Goal: Transaction & Acquisition: Purchase product/service

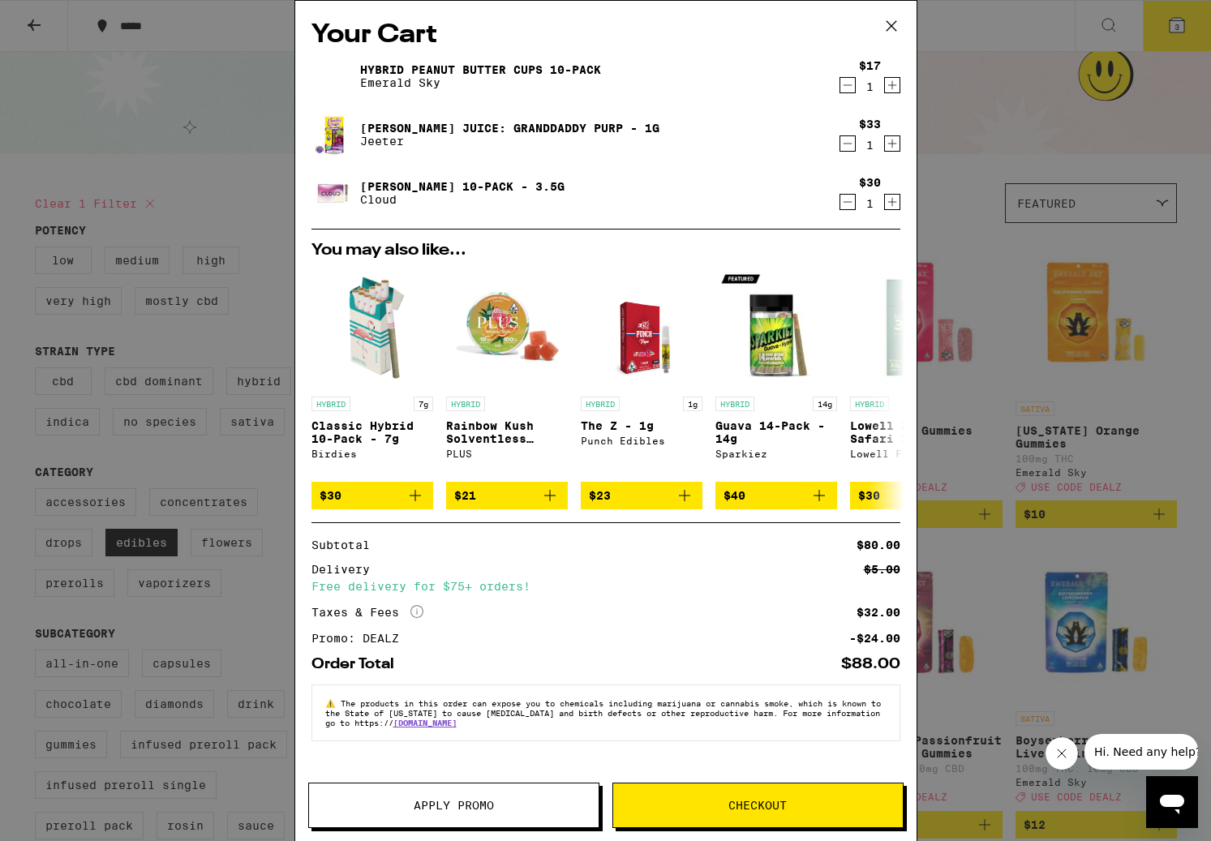
click at [895, 24] on icon at bounding box center [891, 26] width 24 height 24
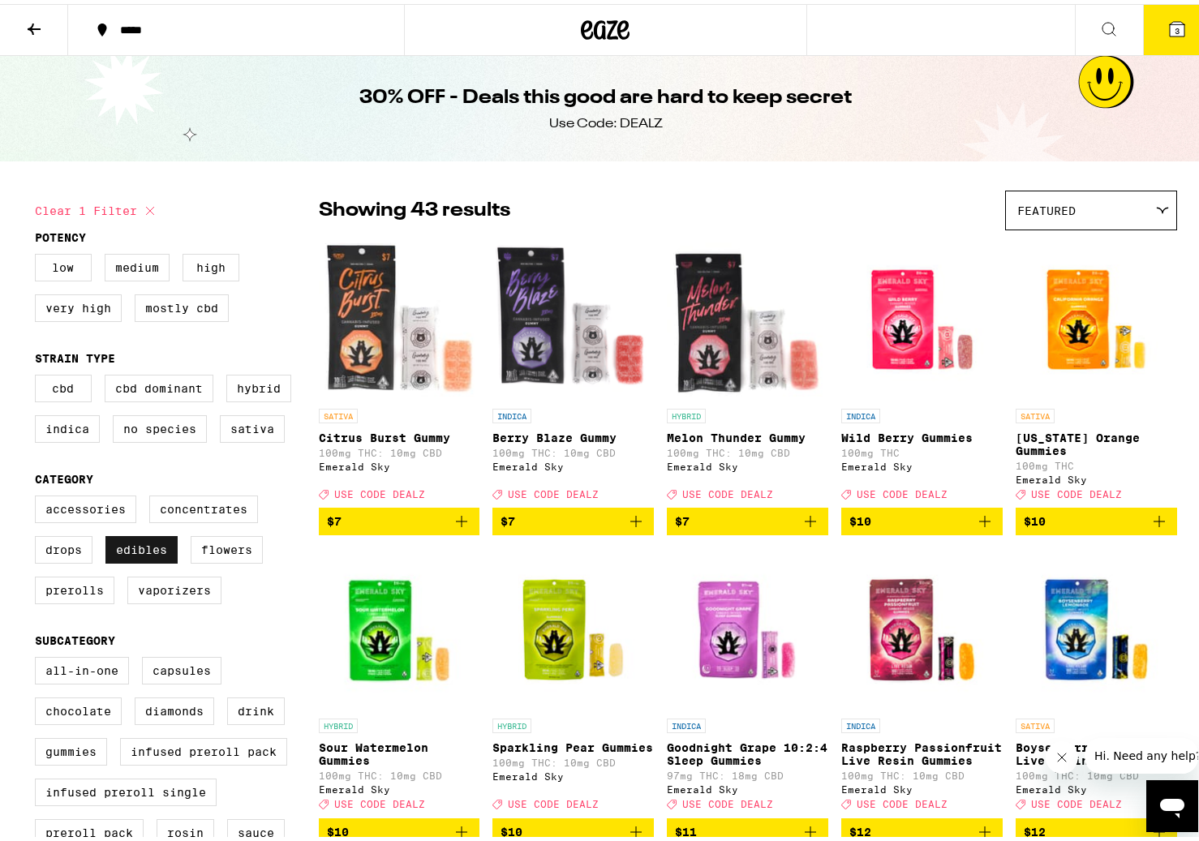
click at [157, 560] on label "Edibles" at bounding box center [141, 546] width 72 height 28
click at [39, 495] on input "Edibles" at bounding box center [38, 494] width 1 height 1
checkbox input "false"
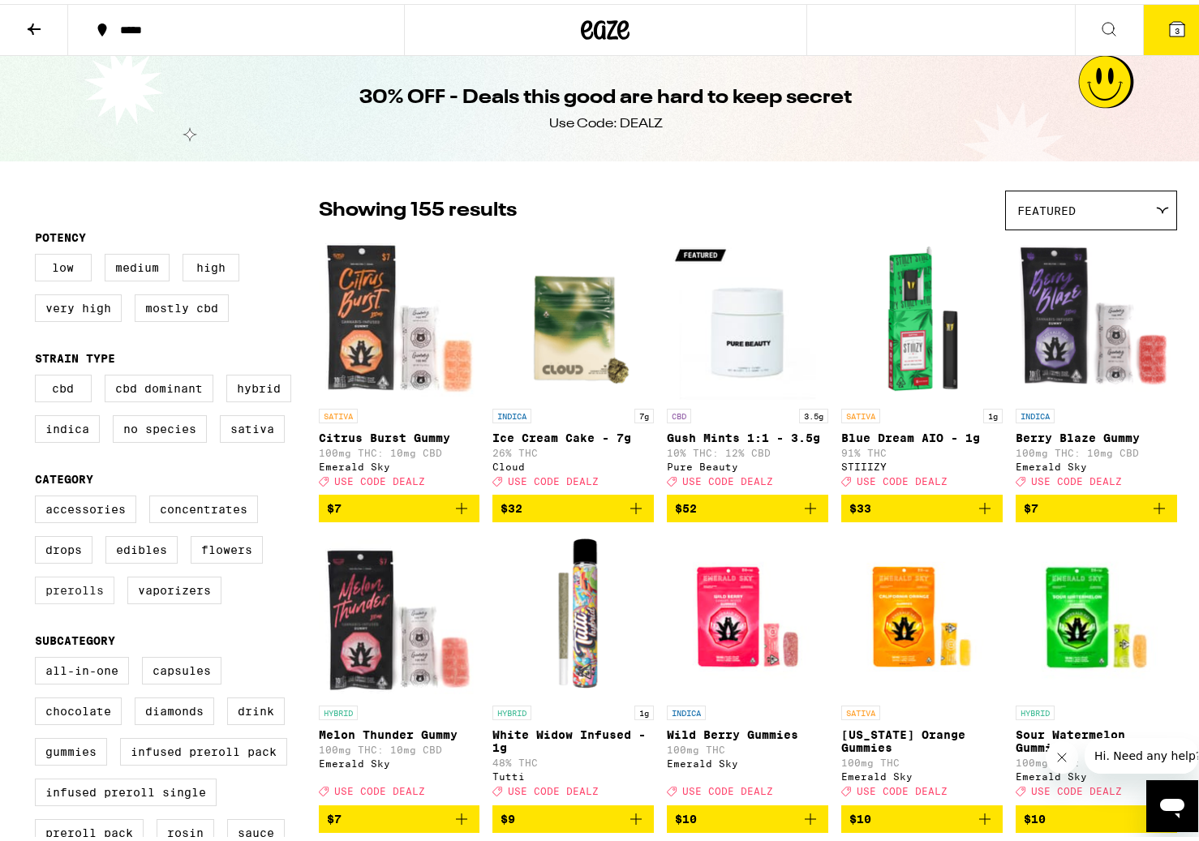
click at [69, 598] on label "Prerolls" at bounding box center [74, 587] width 79 height 28
click at [39, 495] on input "Prerolls" at bounding box center [38, 494] width 1 height 1
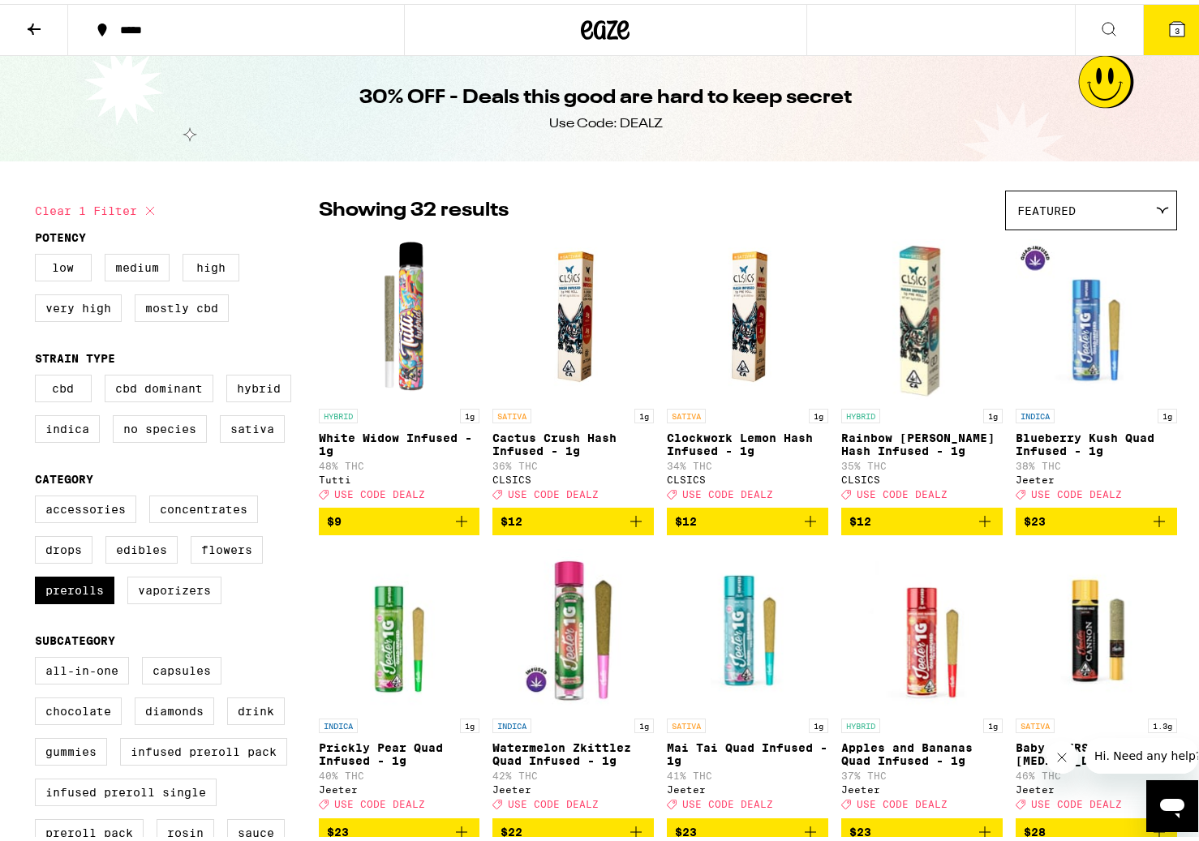
click at [397, 331] on img "Open page for White Widow Infused - 1g from Tutti" at bounding box center [399, 315] width 161 height 162
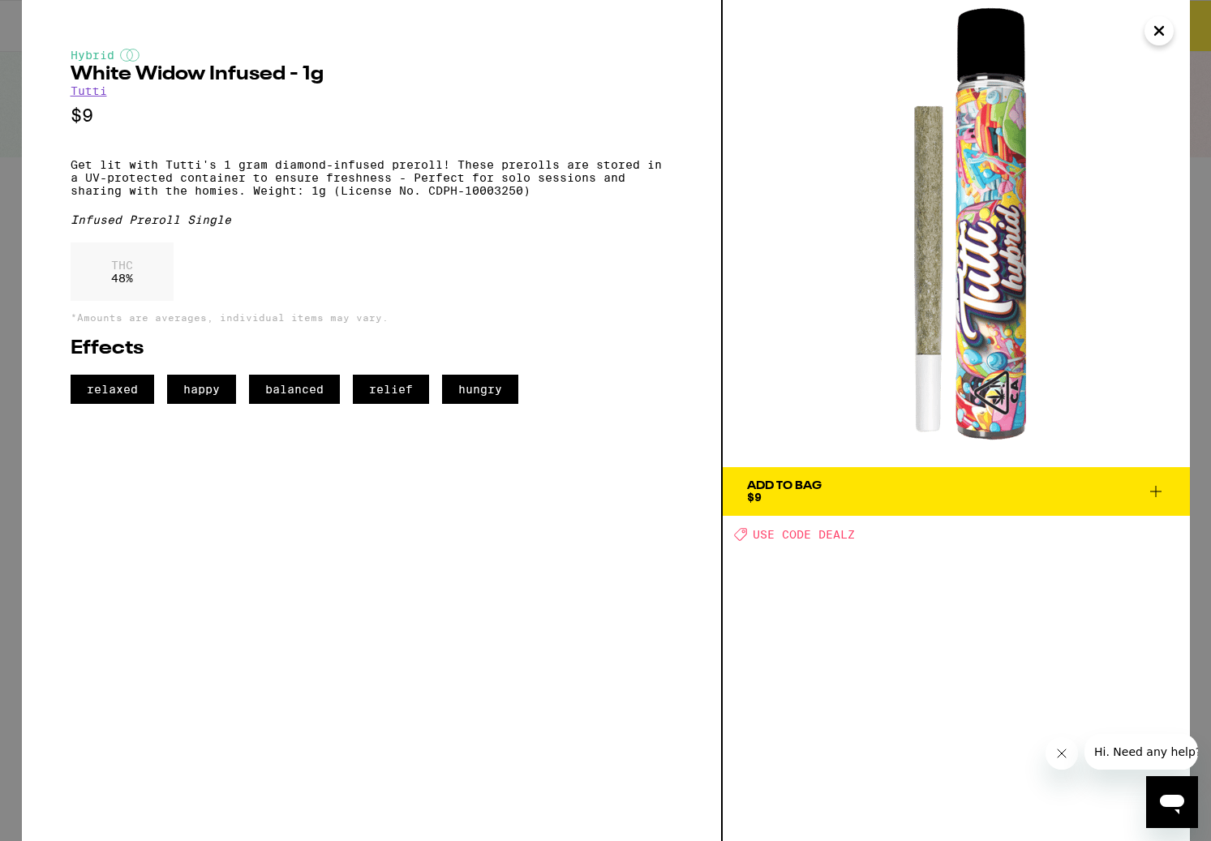
click at [1172, 28] on button "Close" at bounding box center [1158, 30] width 29 height 29
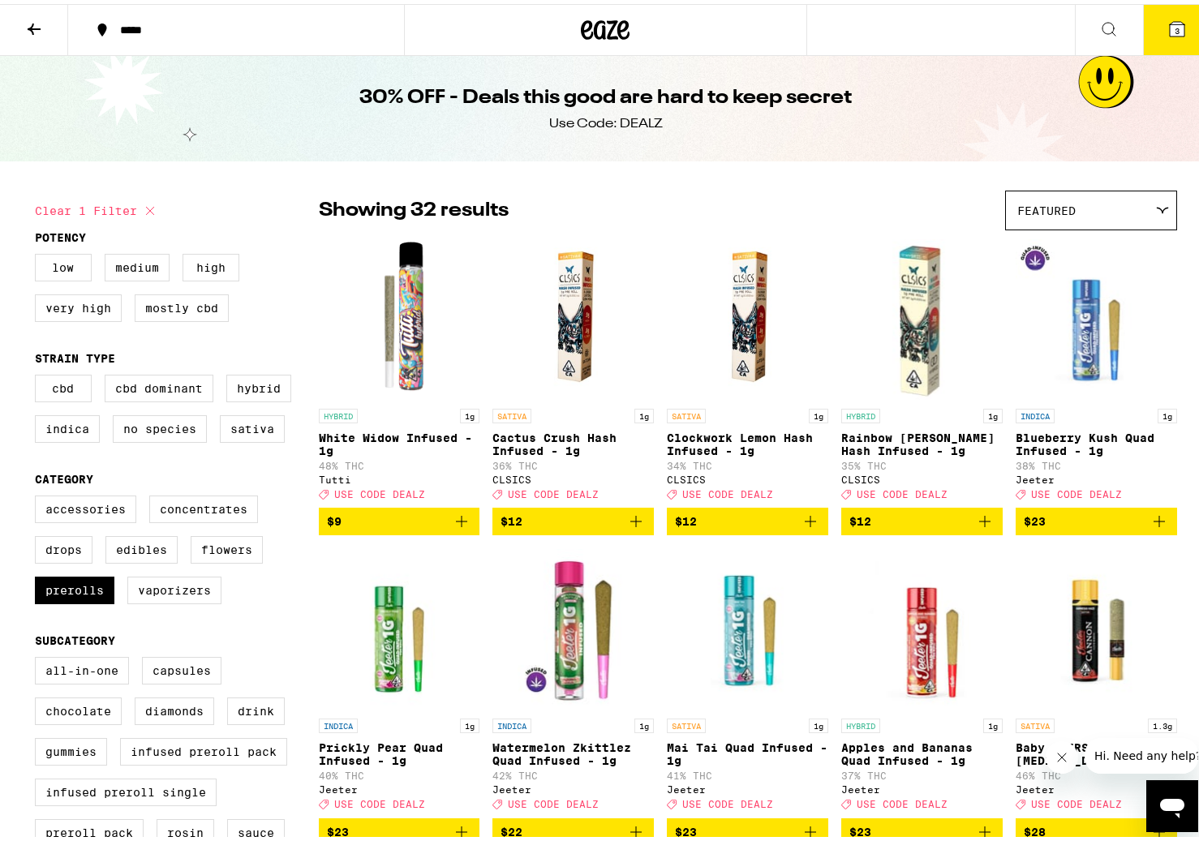
click at [461, 522] on icon "Add to bag" at bounding box center [461, 517] width 19 height 19
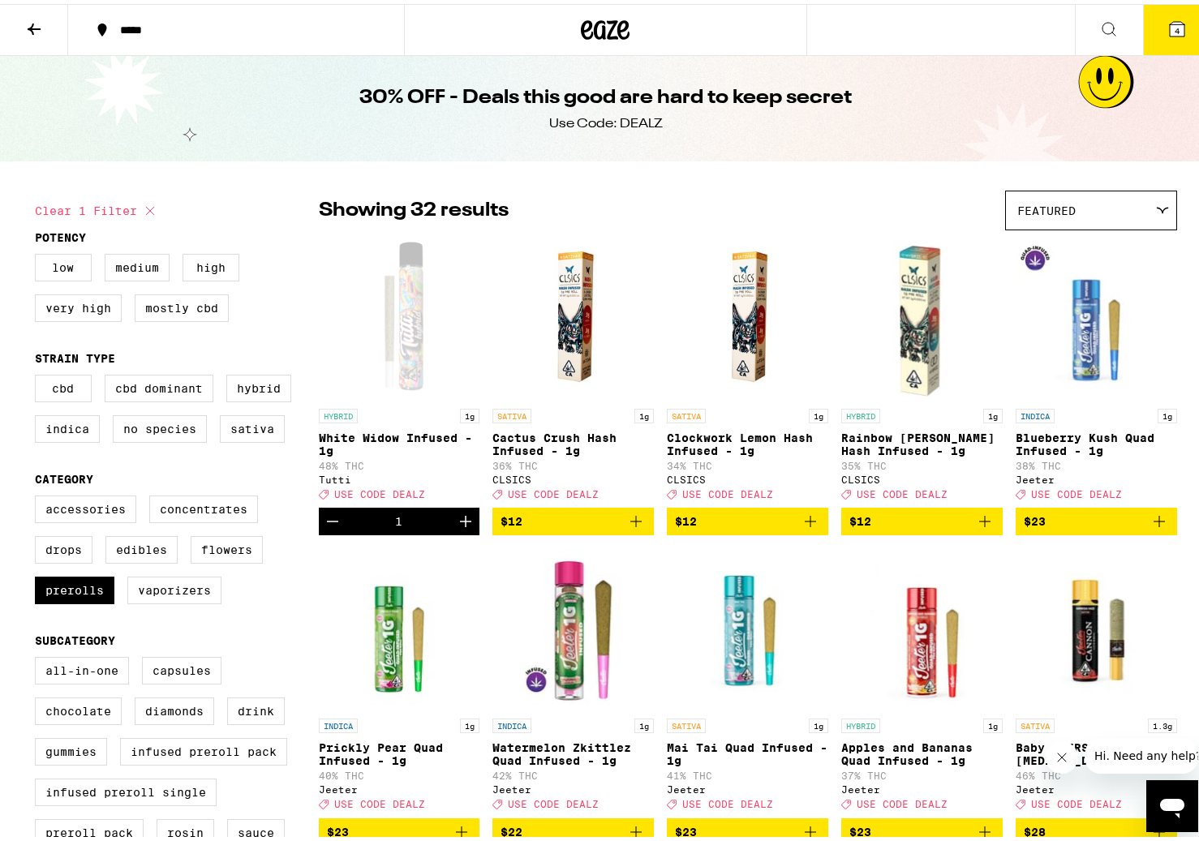
click at [418, 72] on div "30% OFF - Deals this good are hard to keep secret Use Code: DEALZ" at bounding box center [605, 104] width 623 height 105
drag, startPoint x: 169, startPoint y: 152, endPoint x: 126, endPoint y: 217, distance: 78.9
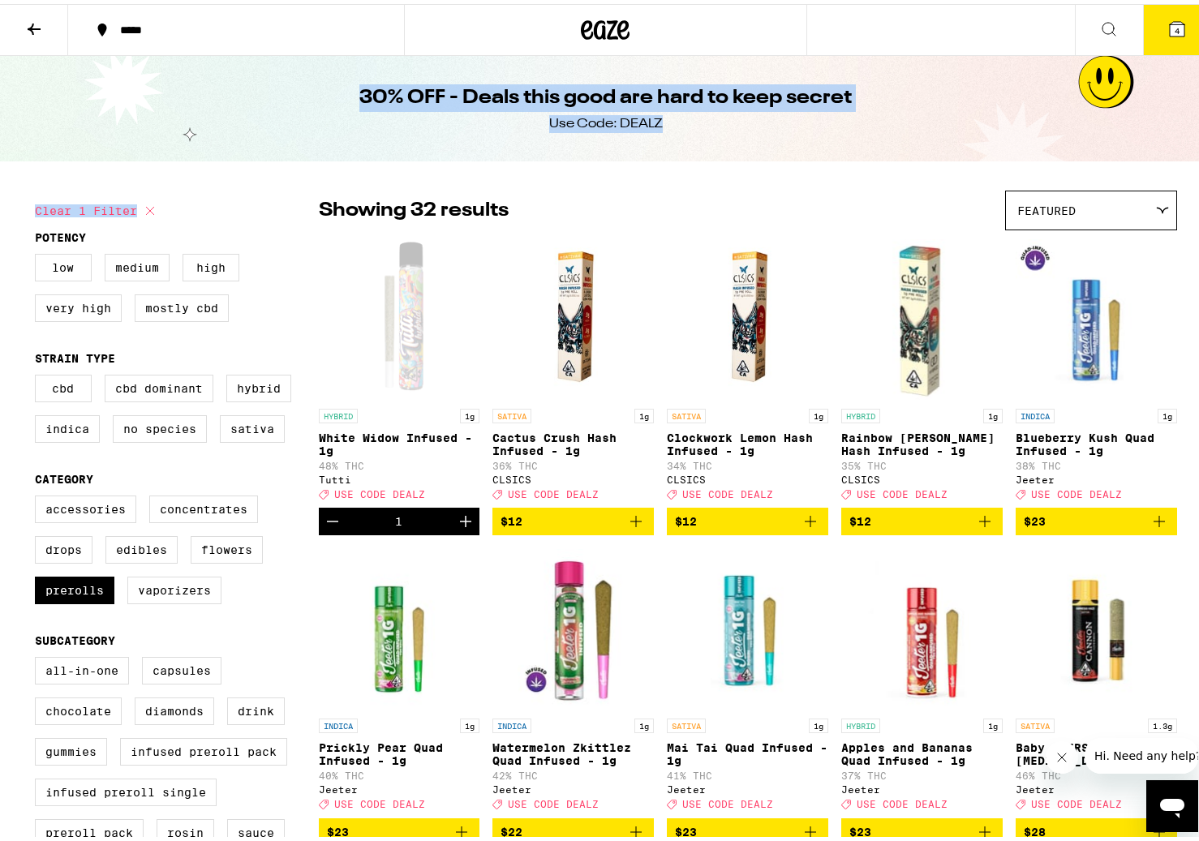
click at [125, 218] on button "Clear 1 filter" at bounding box center [97, 207] width 125 height 41
checkbox input "false"
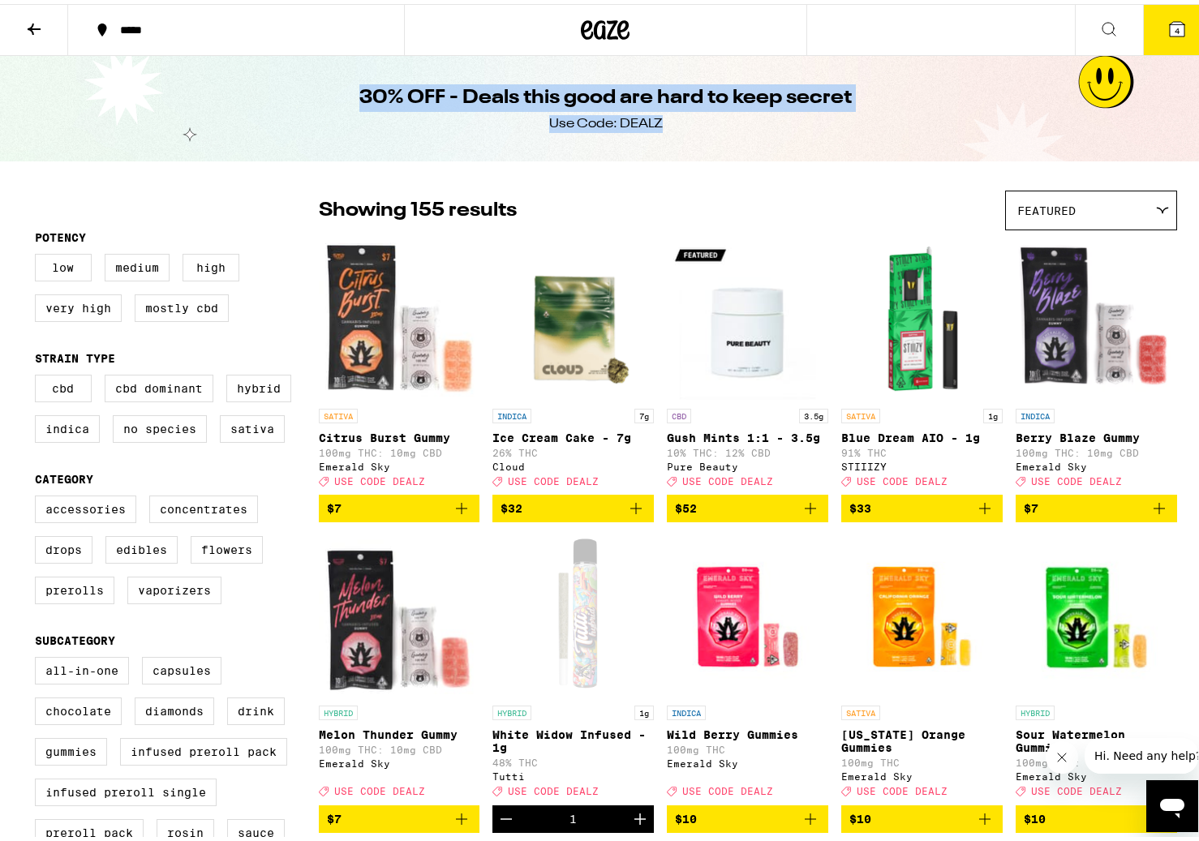
click at [538, 79] on div "30% OFF - Deals this good are hard to keep secret Use Code: DEALZ" at bounding box center [605, 104] width 623 height 105
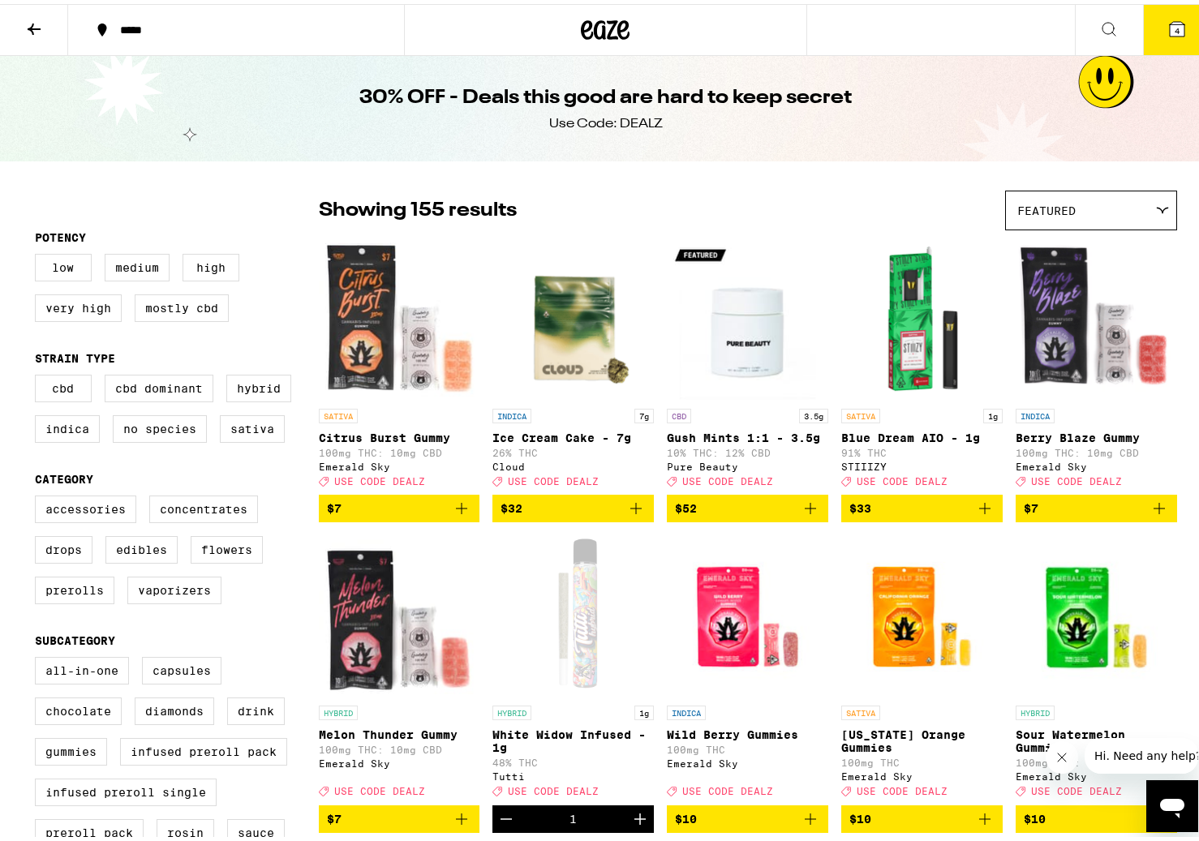
click at [587, 32] on icon at bounding box center [605, 25] width 49 height 29
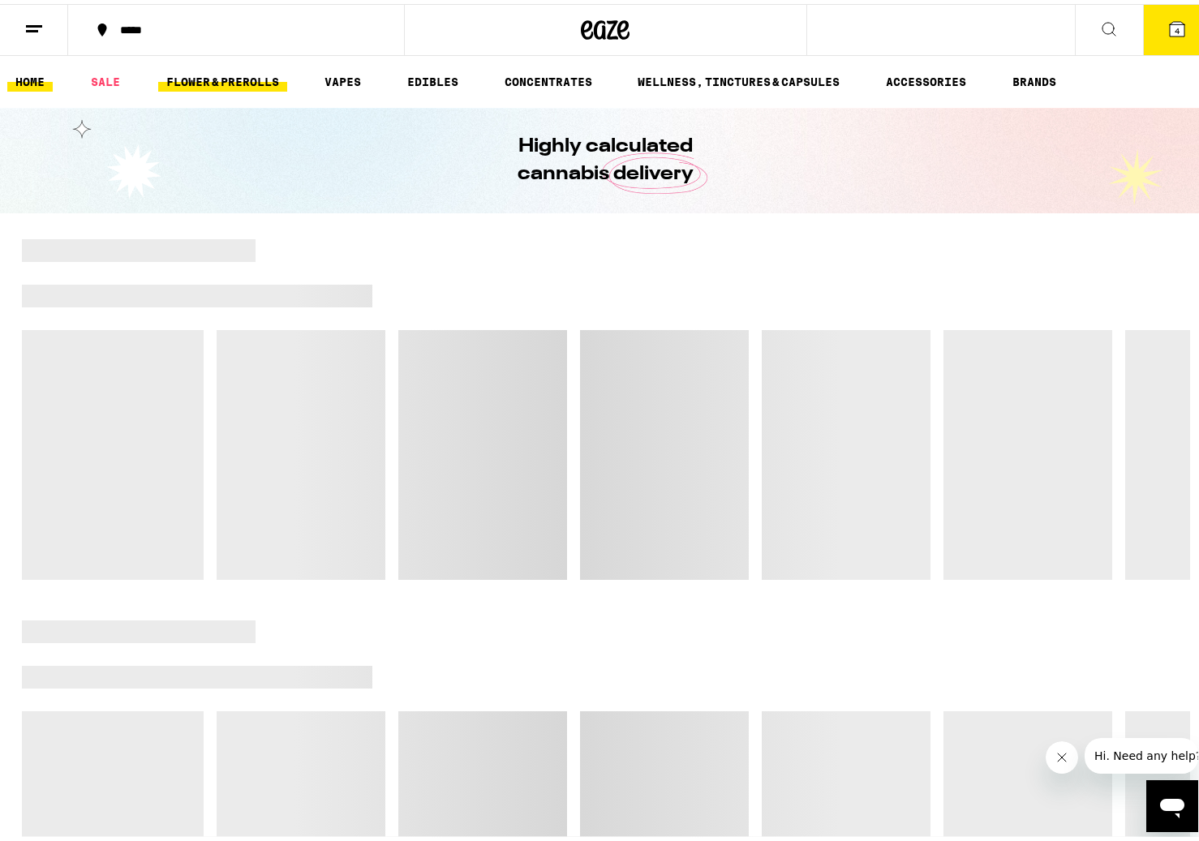
click at [236, 76] on link "FLOWER & PREROLLS" at bounding box center [222, 77] width 129 height 19
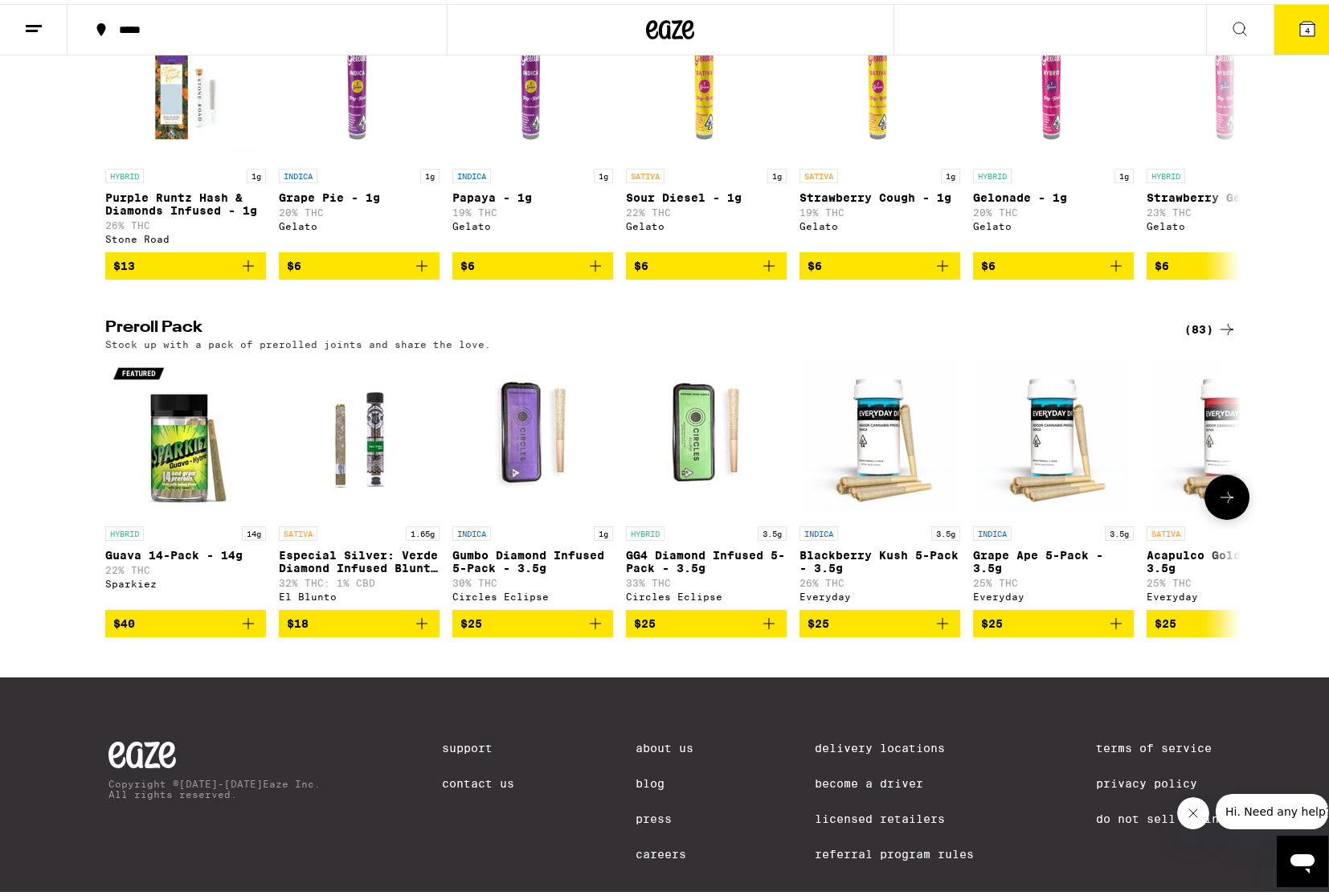
scroll to position [1097, 0]
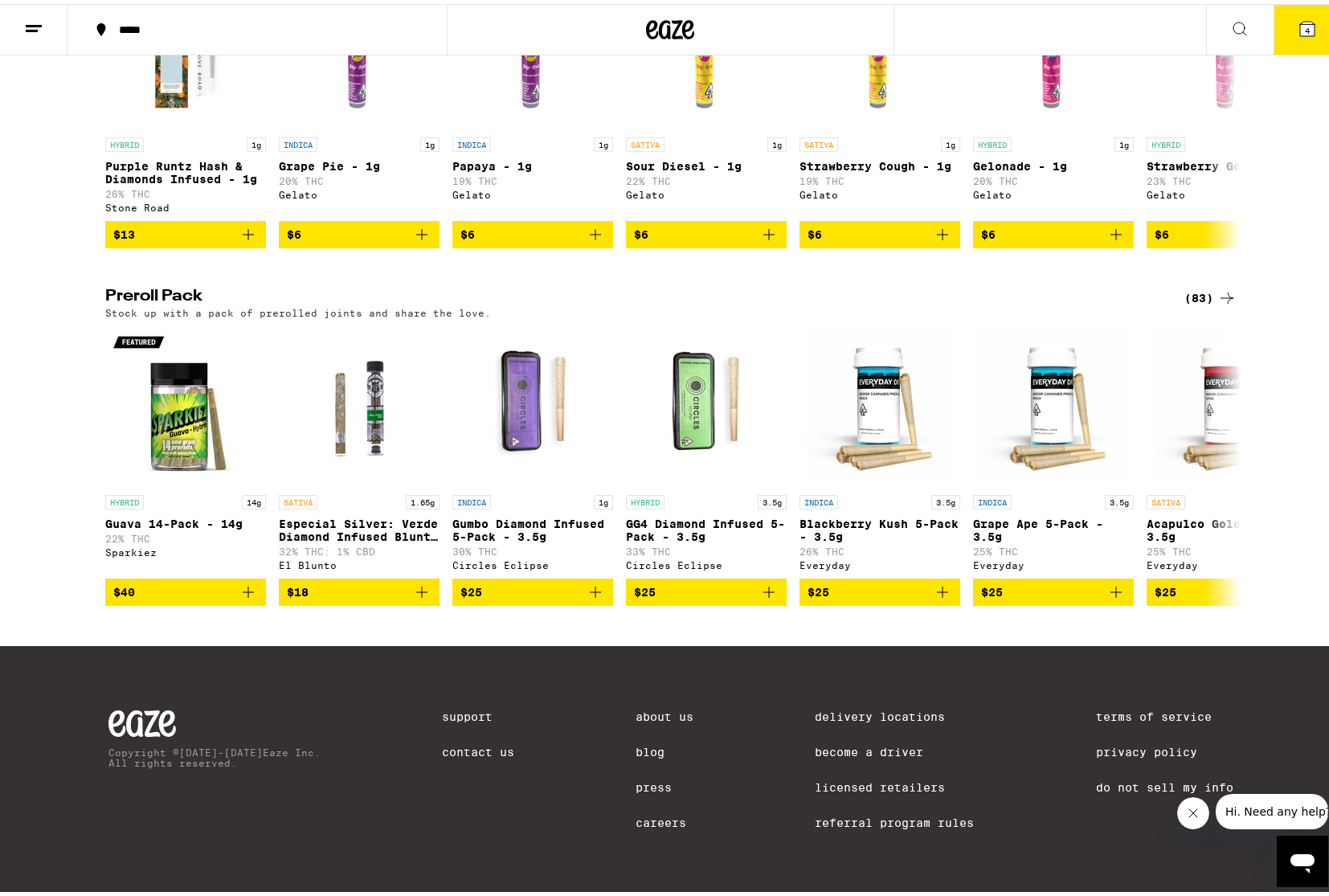
click at [1199, 284] on icon at bounding box center [1227, 293] width 19 height 19
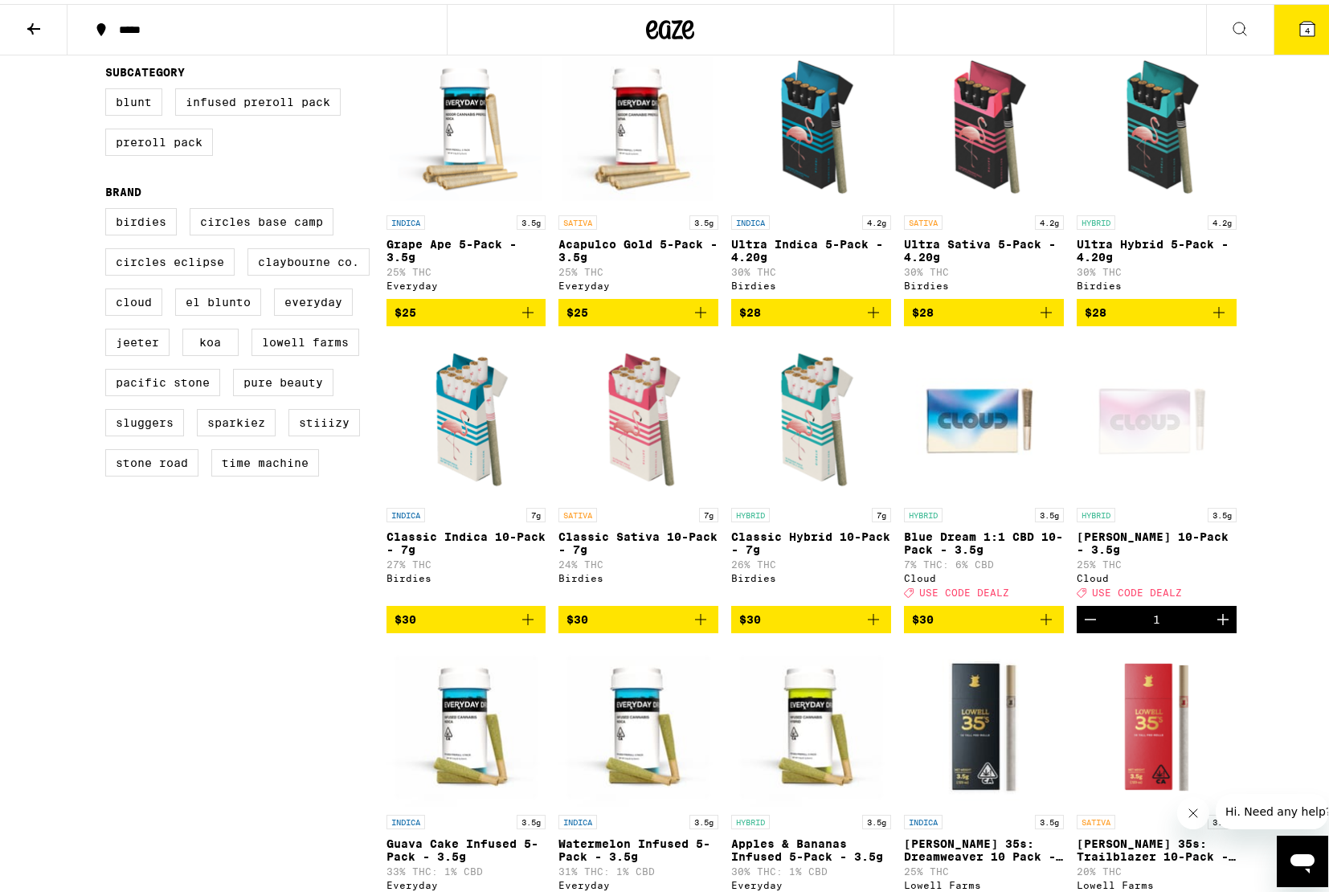
scroll to position [401, 0]
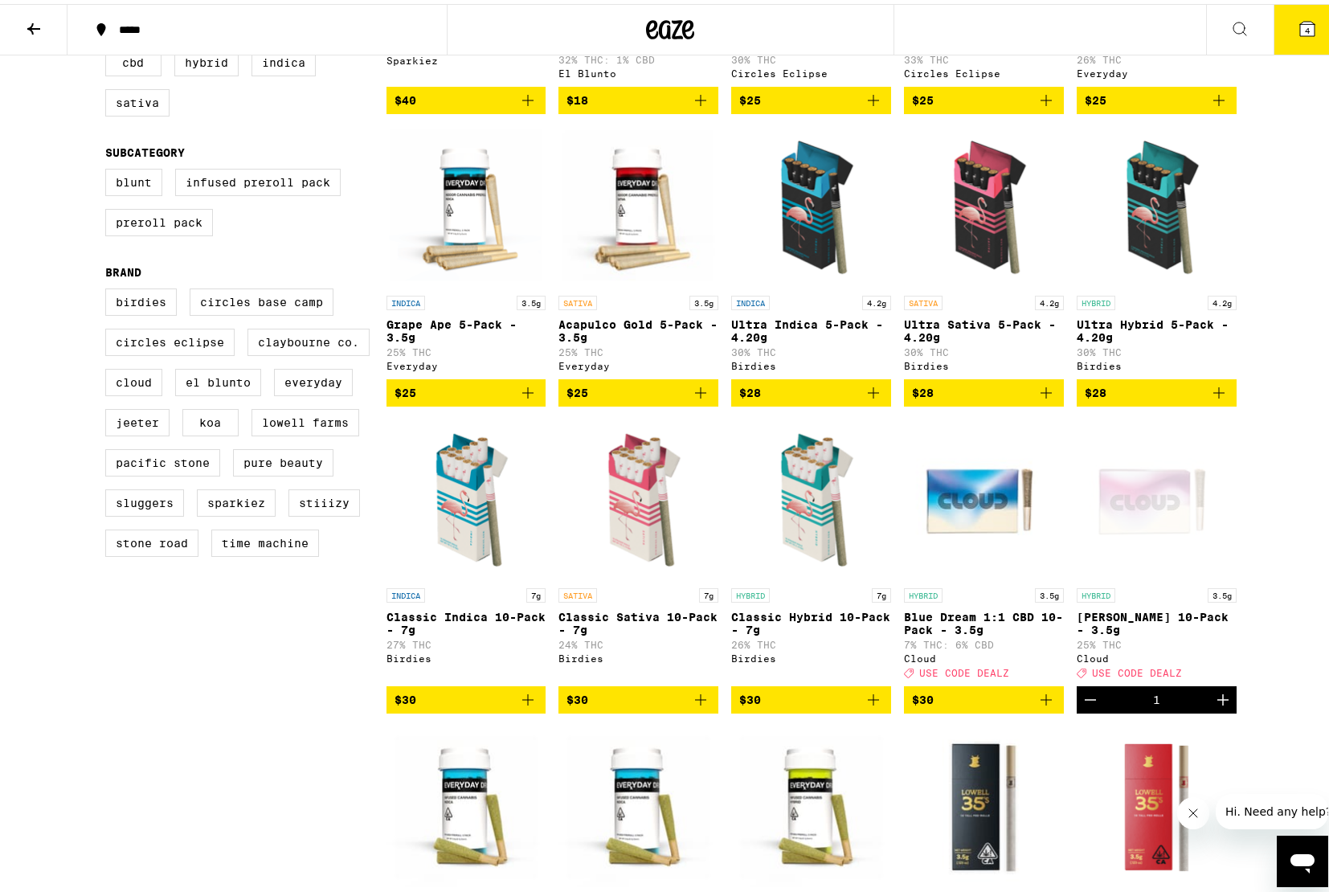
click at [1152, 219] on img "Open page for Ultra Hybrid 5-Pack - 4.20g from Birdies" at bounding box center [1157, 203] width 160 height 161
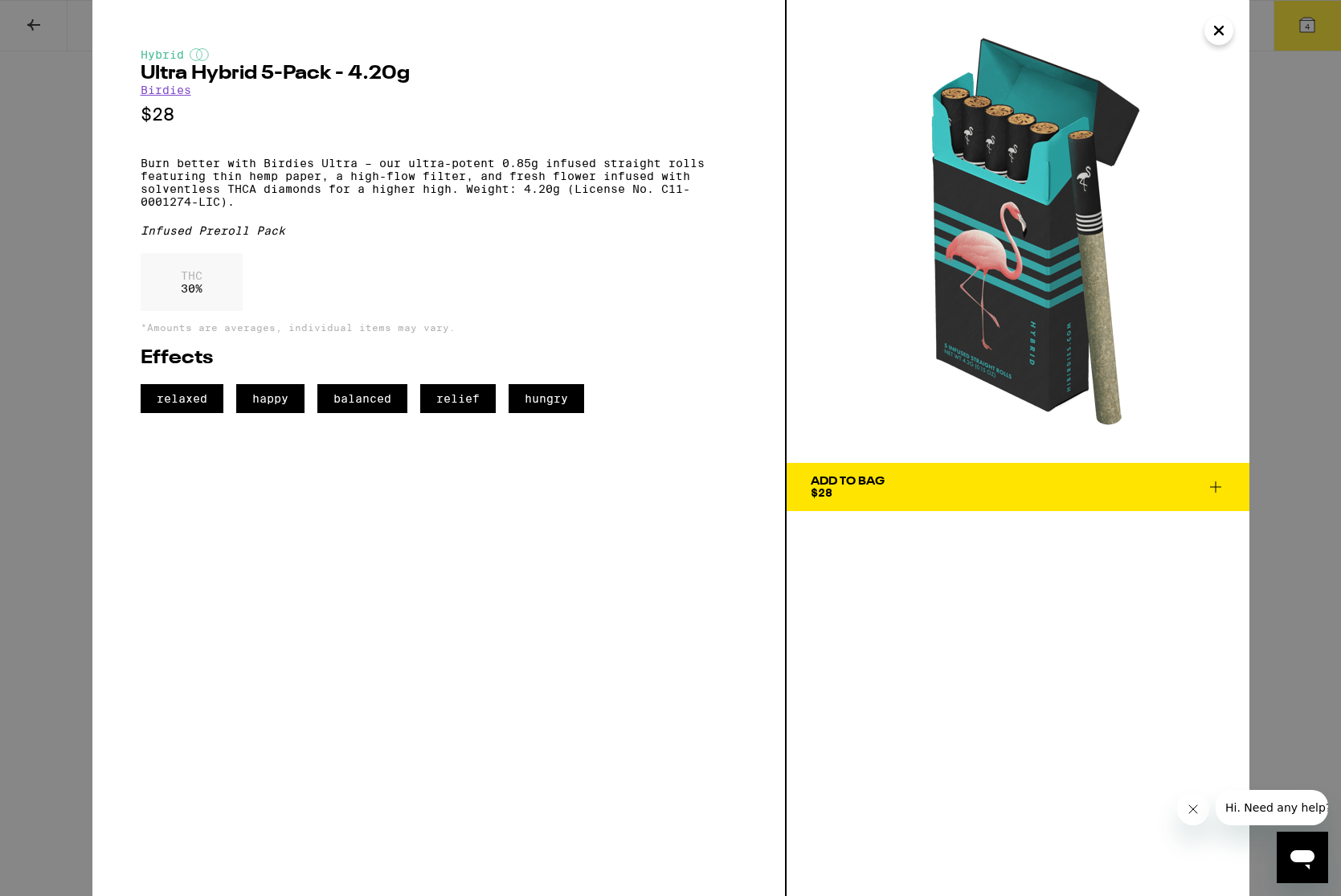
click at [1199, 219] on div "Hybrid Ultra Hybrid 5-Pack - 4.20g Birdies $28 Burn better with Birdies Ultra –…" at bounding box center [670, 448] width 1341 height 896
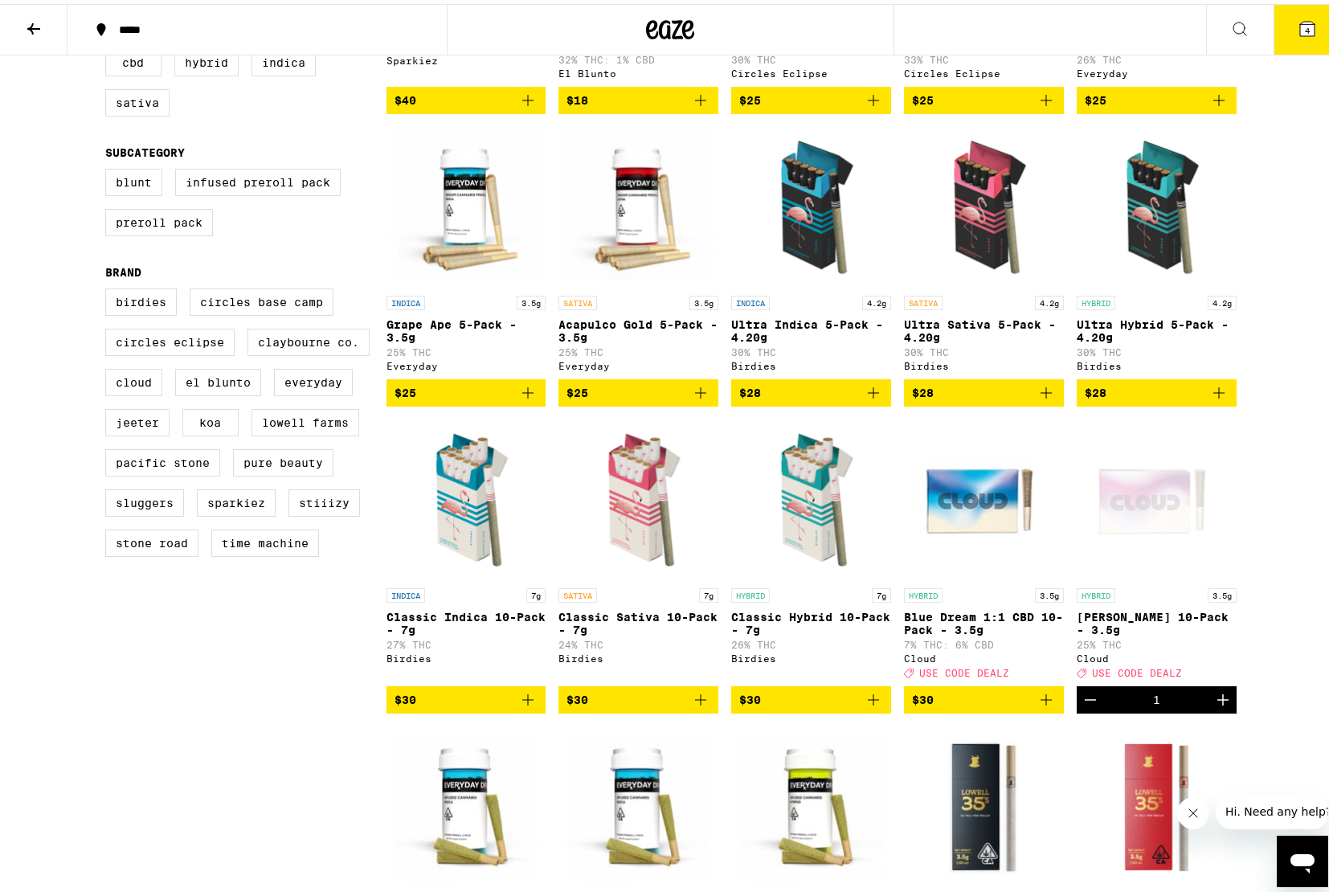
click at [818, 492] on img "Open page for Classic Hybrid 10-Pack - 7g from Birdies" at bounding box center [811, 496] width 160 height 161
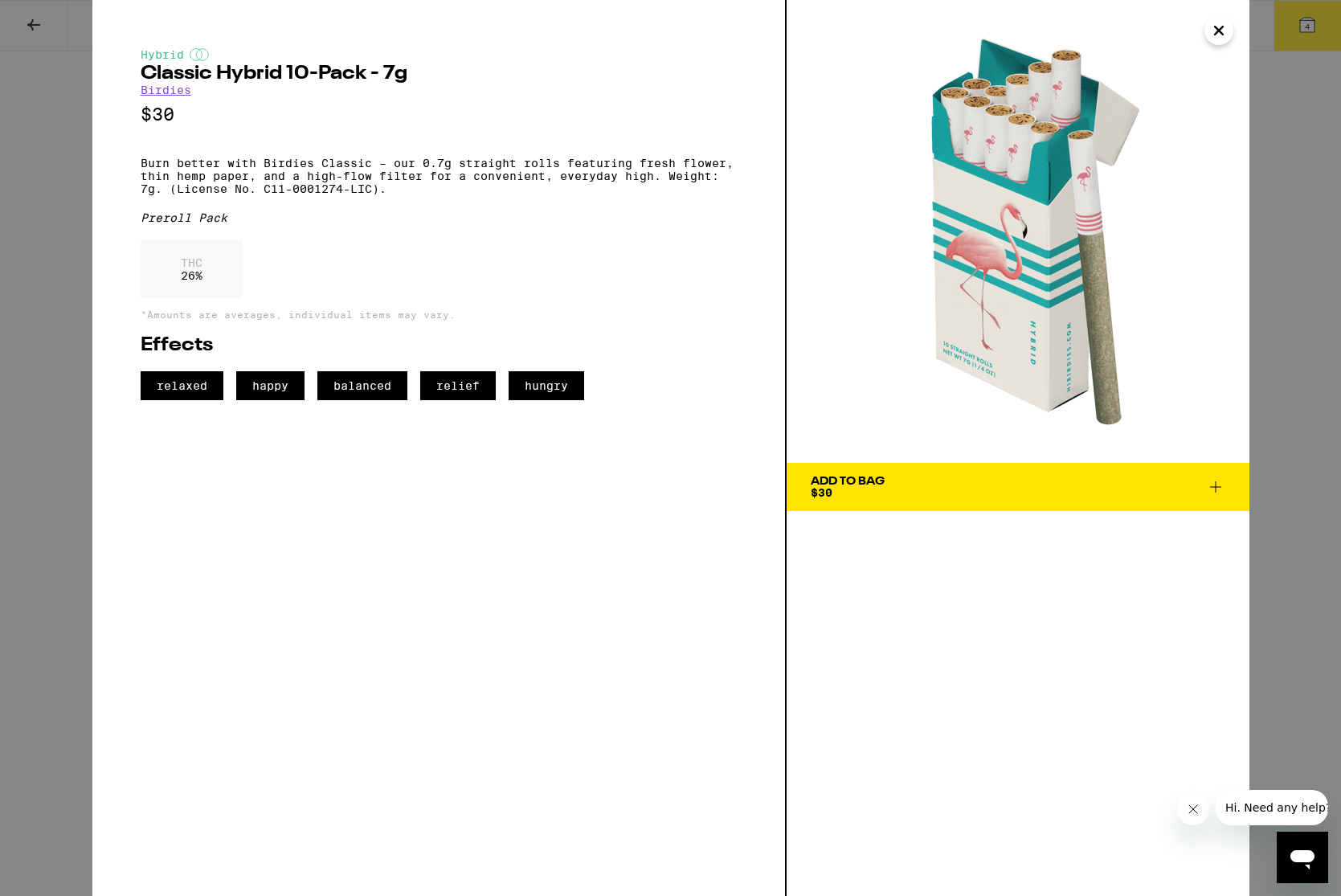
click at [1199, 208] on div "Hybrid Classic Hybrid 10-Pack - 7g Birdies $30 Burn better with Birdies Classic…" at bounding box center [670, 448] width 1341 height 896
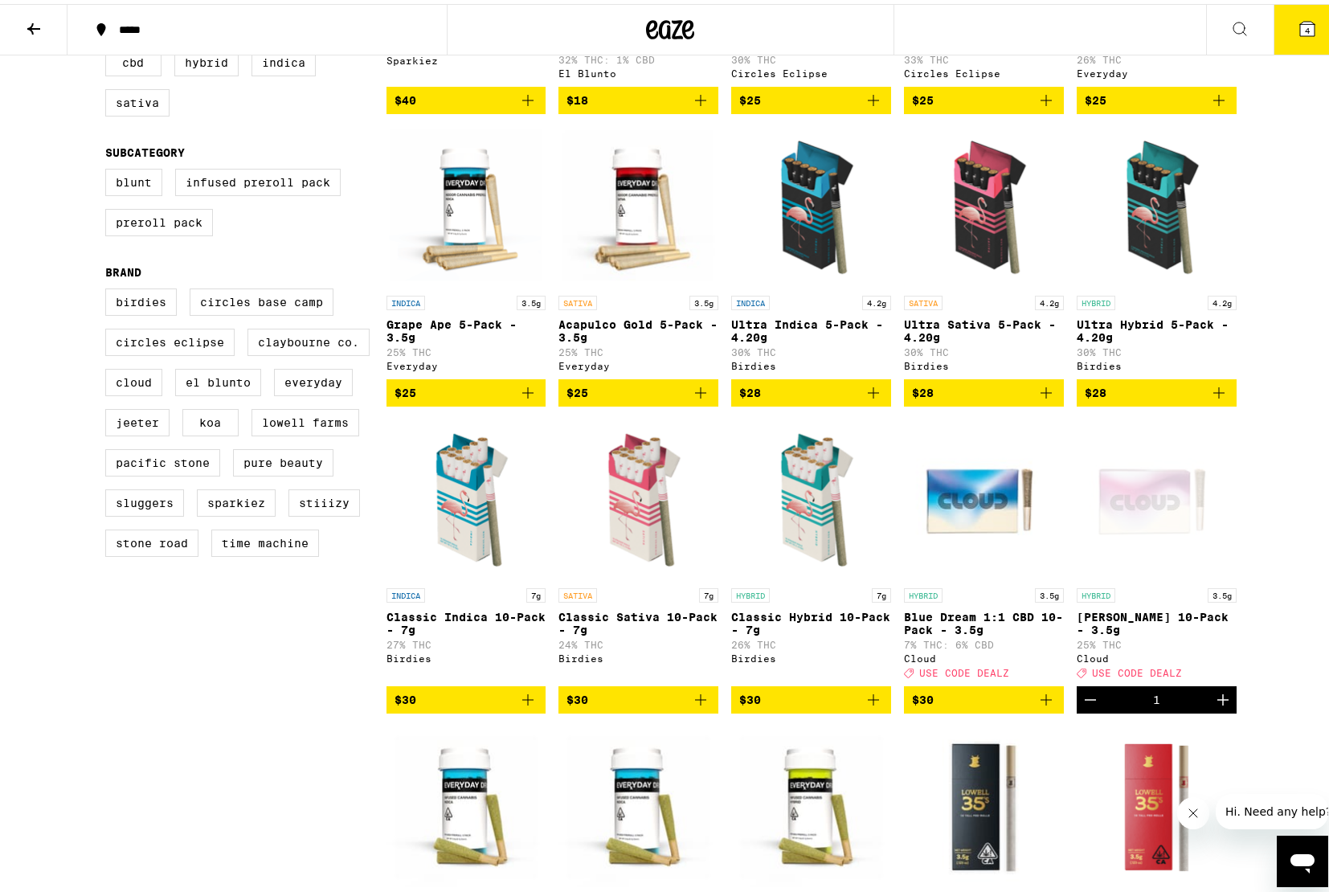
click at [810, 514] on img "Open page for Classic Hybrid 10-Pack - 7g from Birdies" at bounding box center [811, 496] width 160 height 161
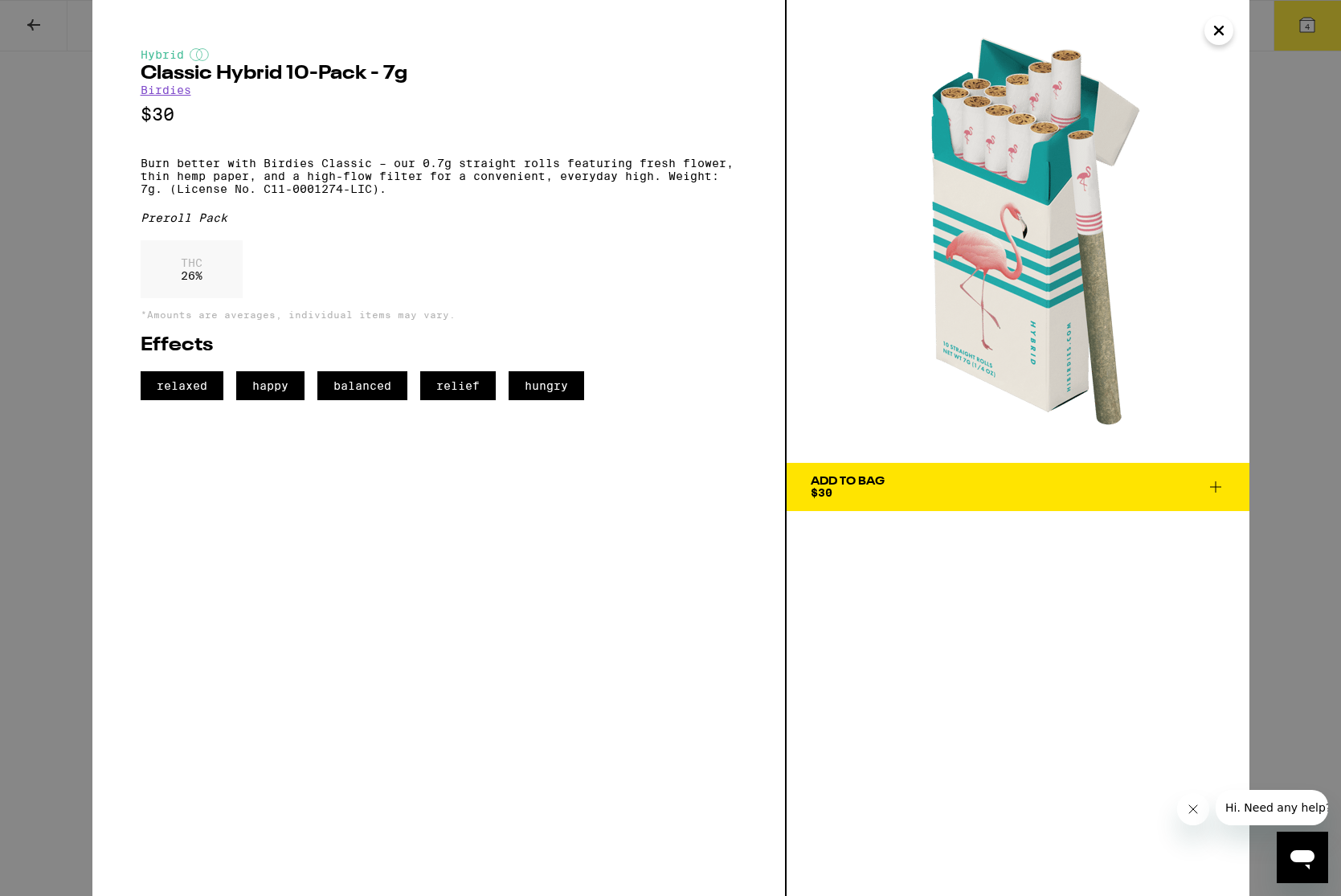
click at [1199, 36] on icon "Close" at bounding box center [1218, 31] width 19 height 24
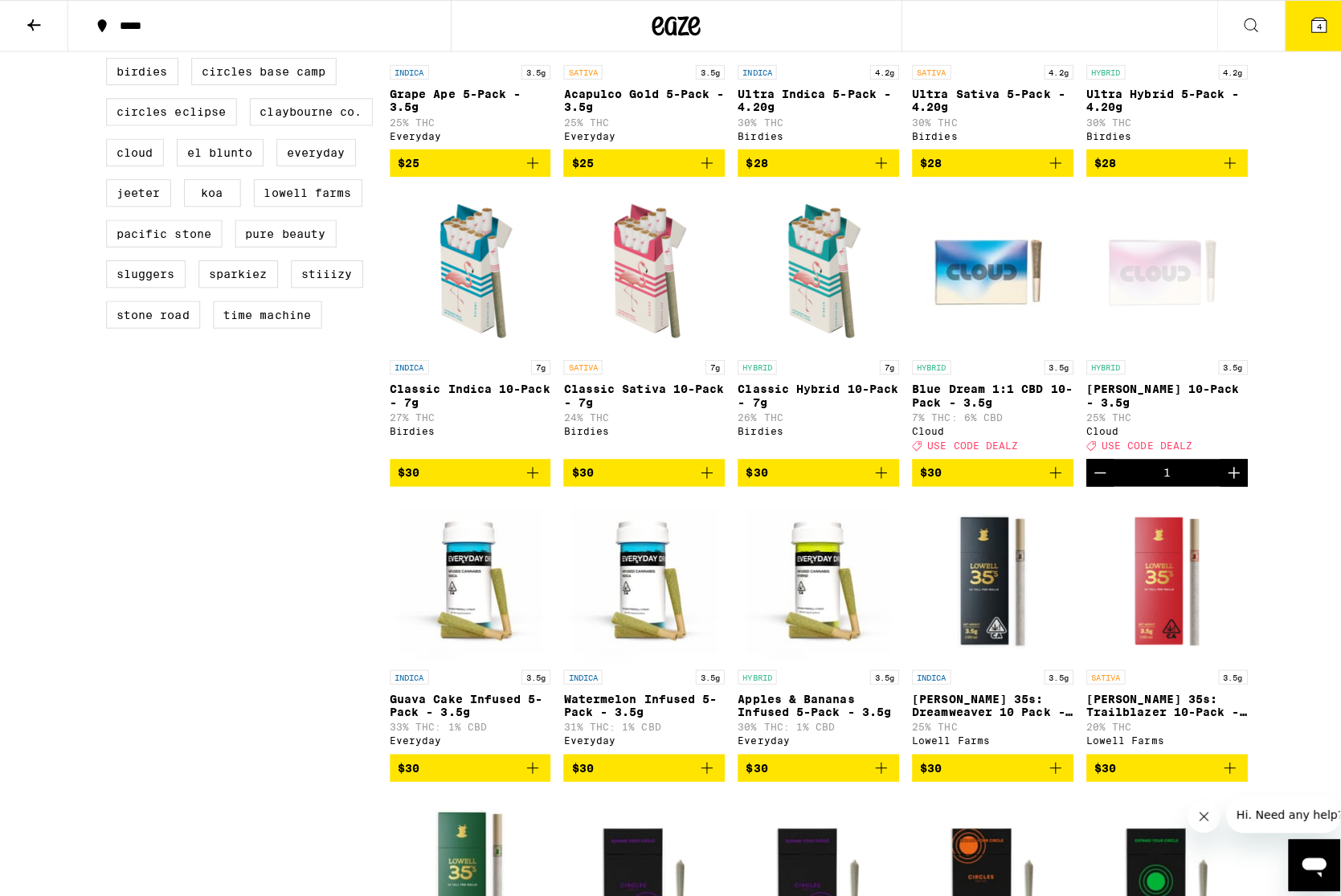
scroll to position [643, 0]
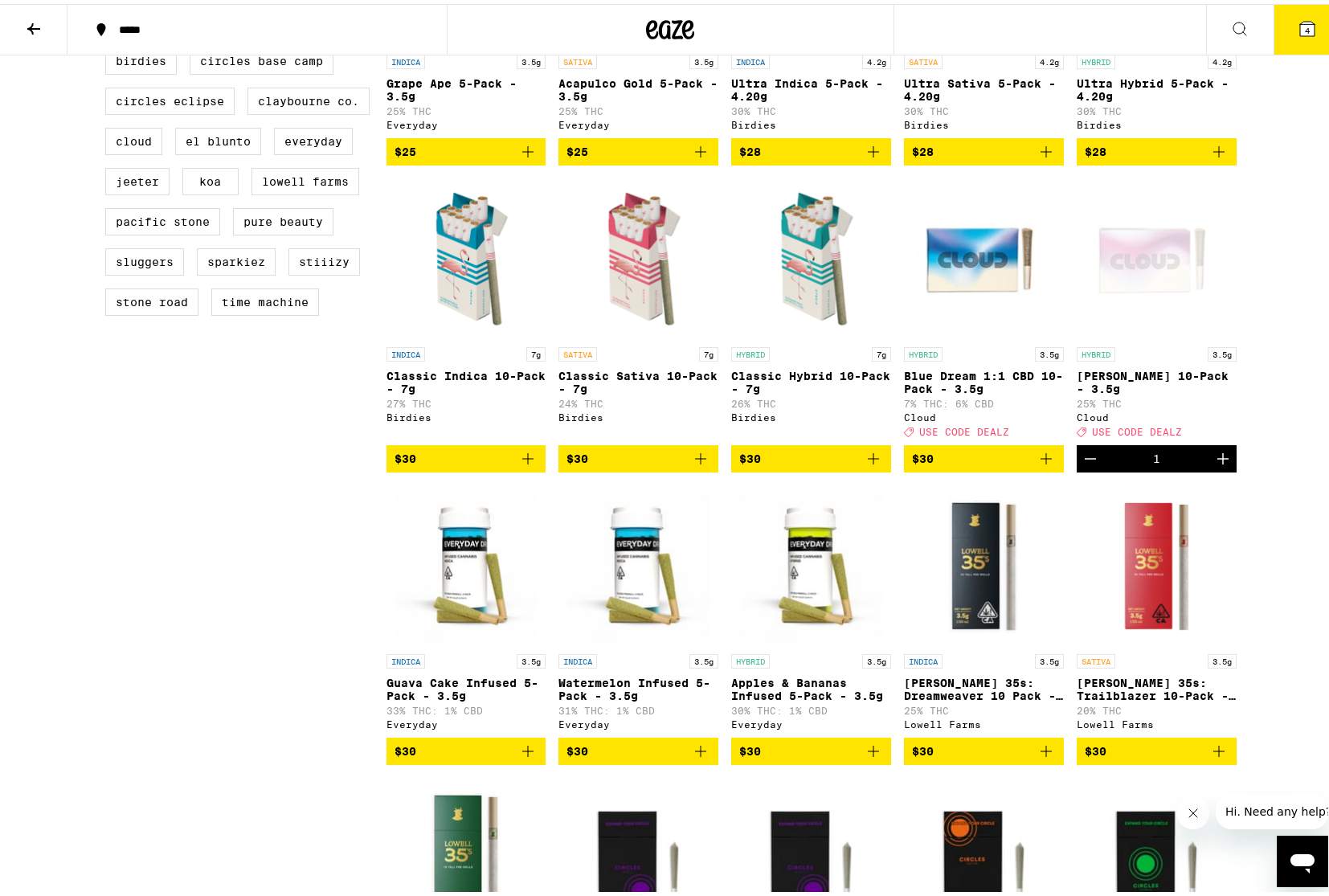
click at [865, 465] on icon "Add to bag" at bounding box center [873, 454] width 19 height 19
click at [1199, 29] on icon at bounding box center [1307, 25] width 15 height 15
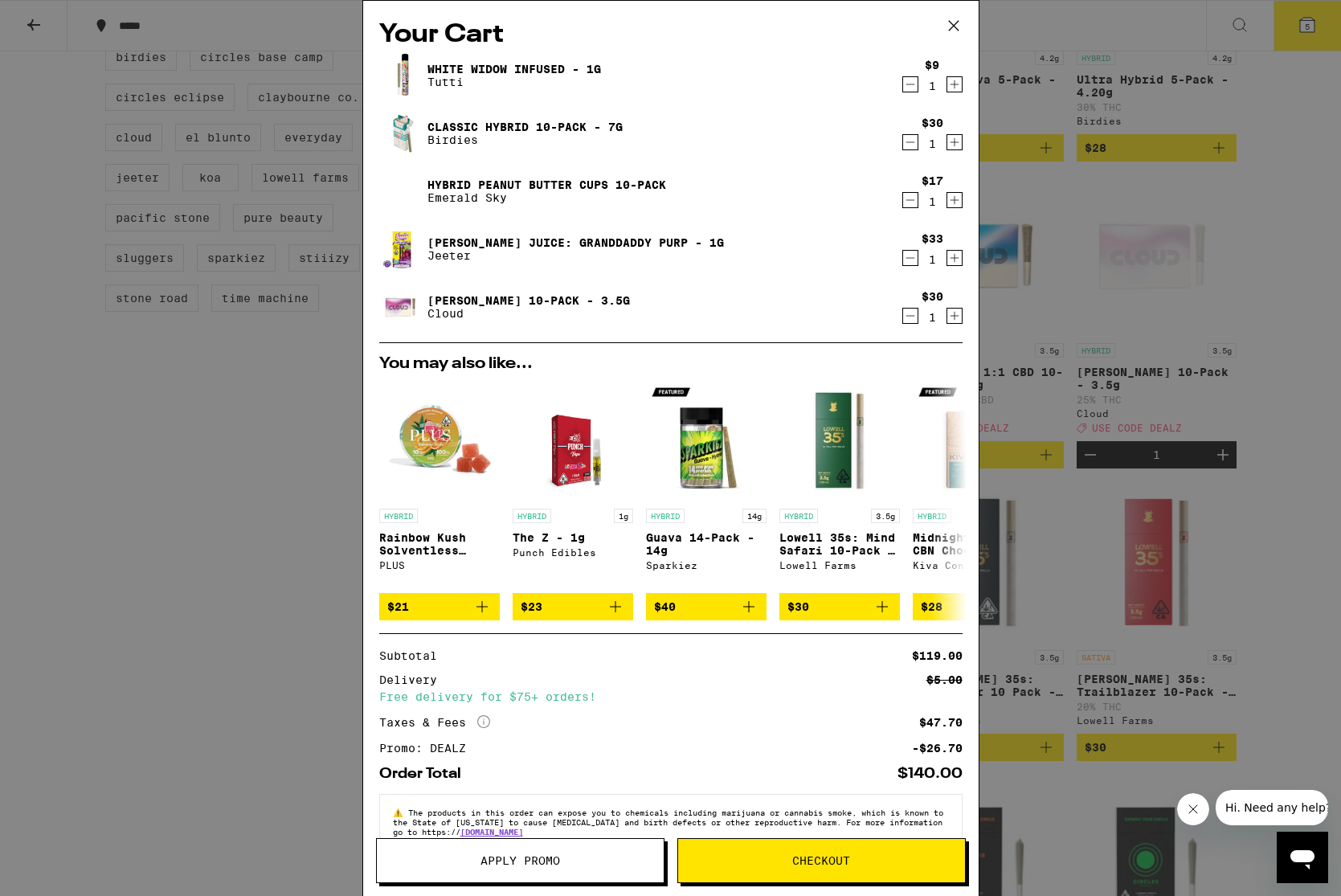
click at [547, 833] on button "Apply Promo" at bounding box center [520, 860] width 288 height 45
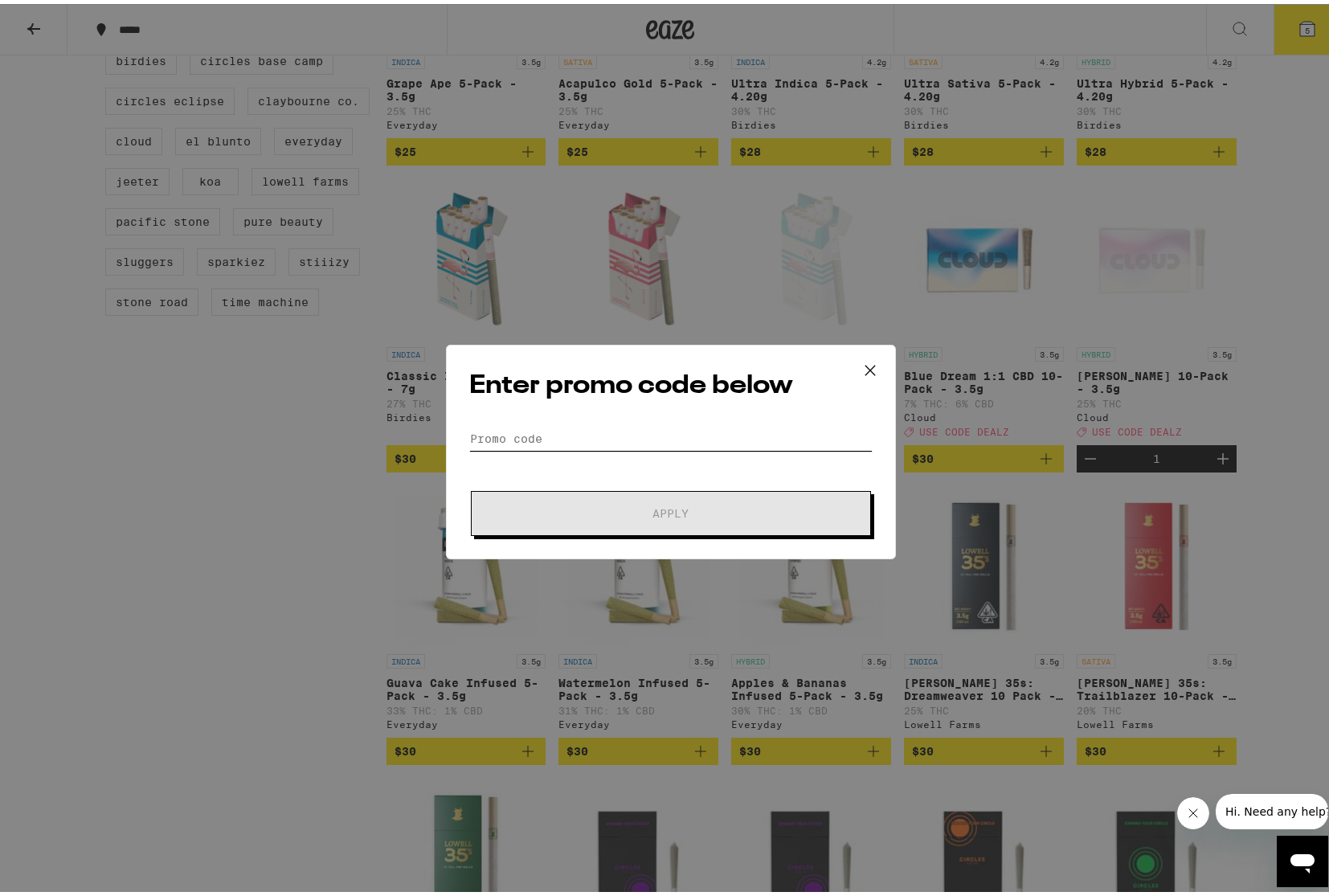
click at [512, 438] on input "Promo Code" at bounding box center [671, 435] width 403 height 24
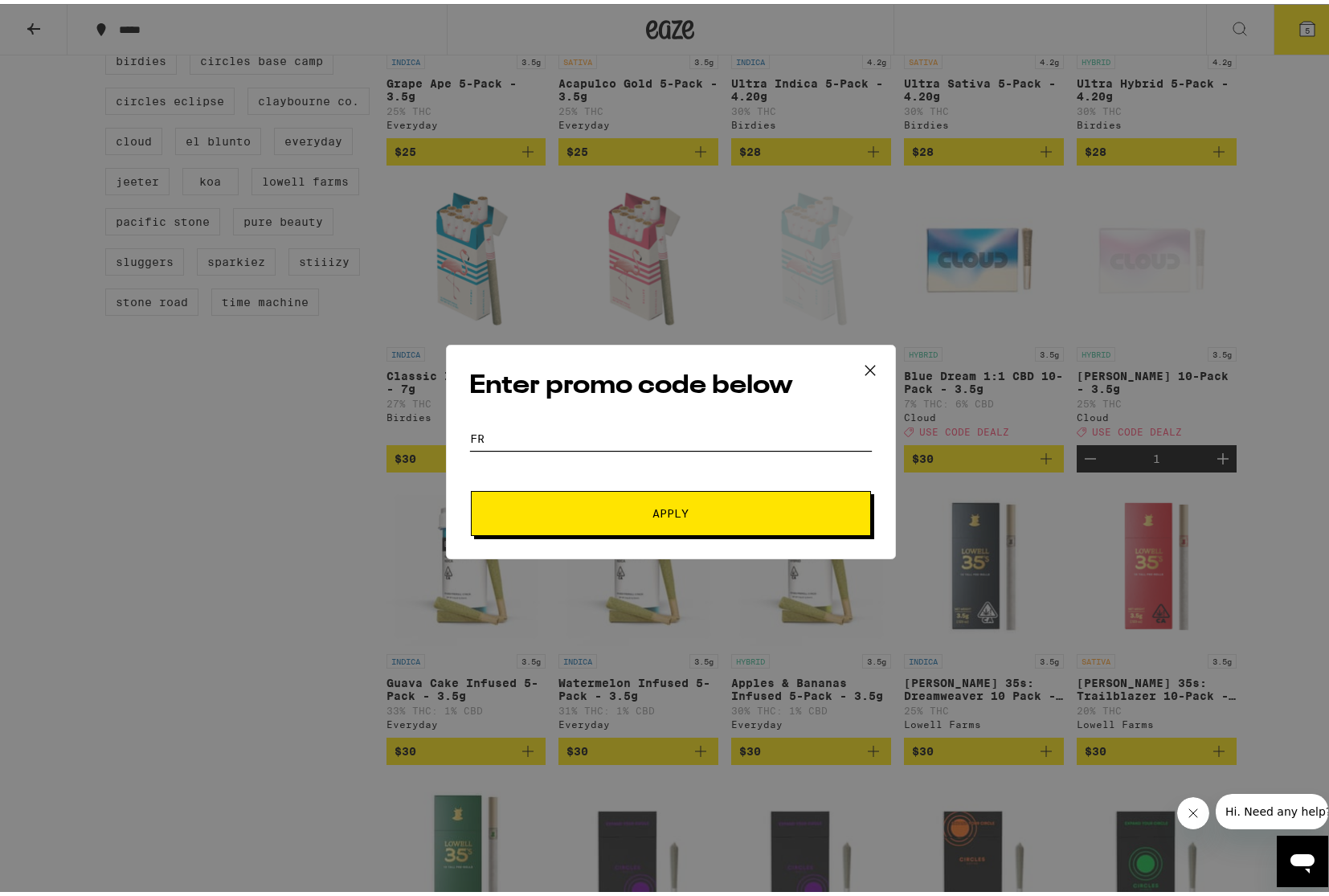
type input "f"
type input "dealz"
click at [631, 491] on button "Apply" at bounding box center [671, 508] width 400 height 45
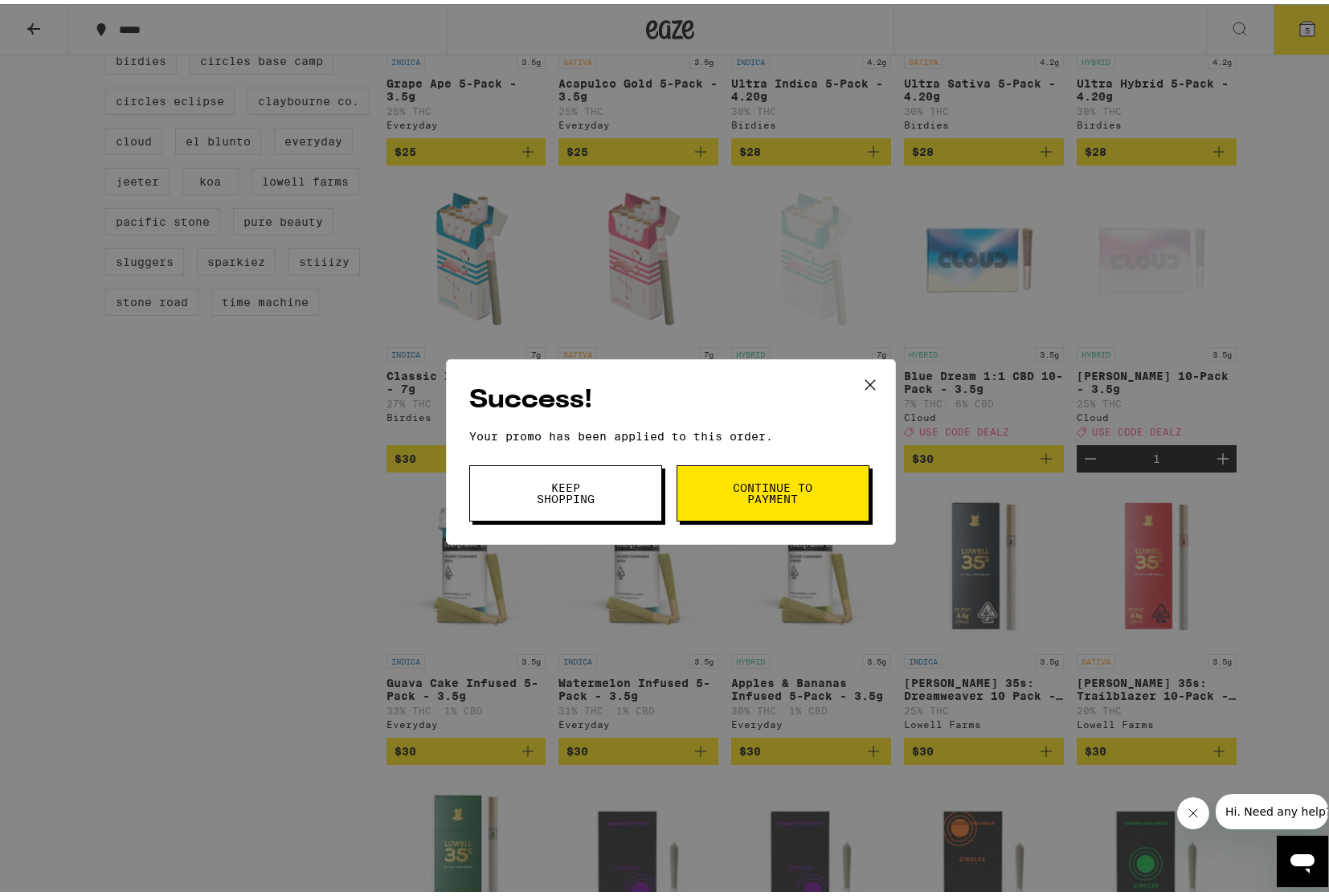
click at [592, 491] on span "Keep Shopping" at bounding box center [566, 489] width 82 height 23
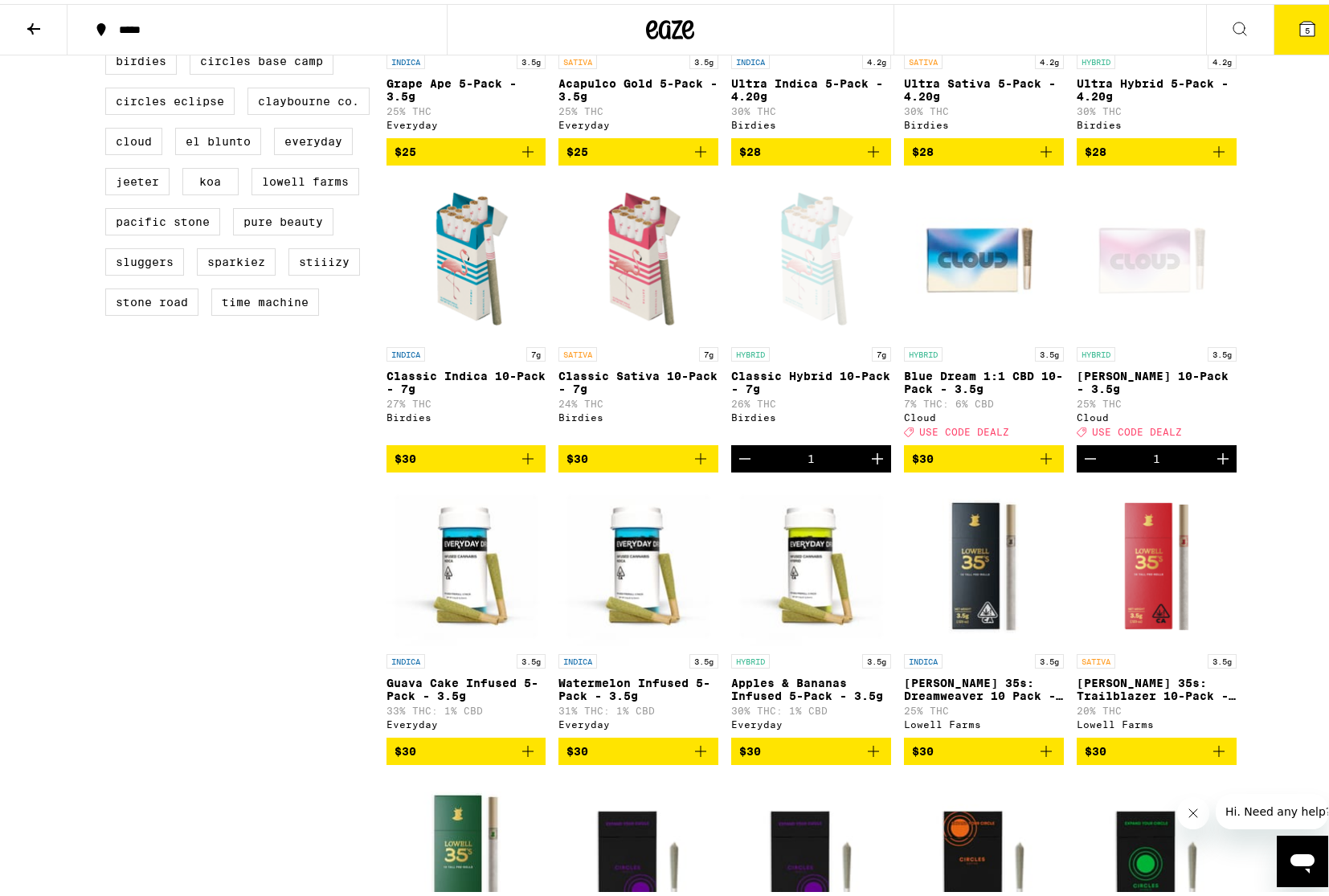
click at [1199, 29] on span "5" at bounding box center [1307, 27] width 5 height 10
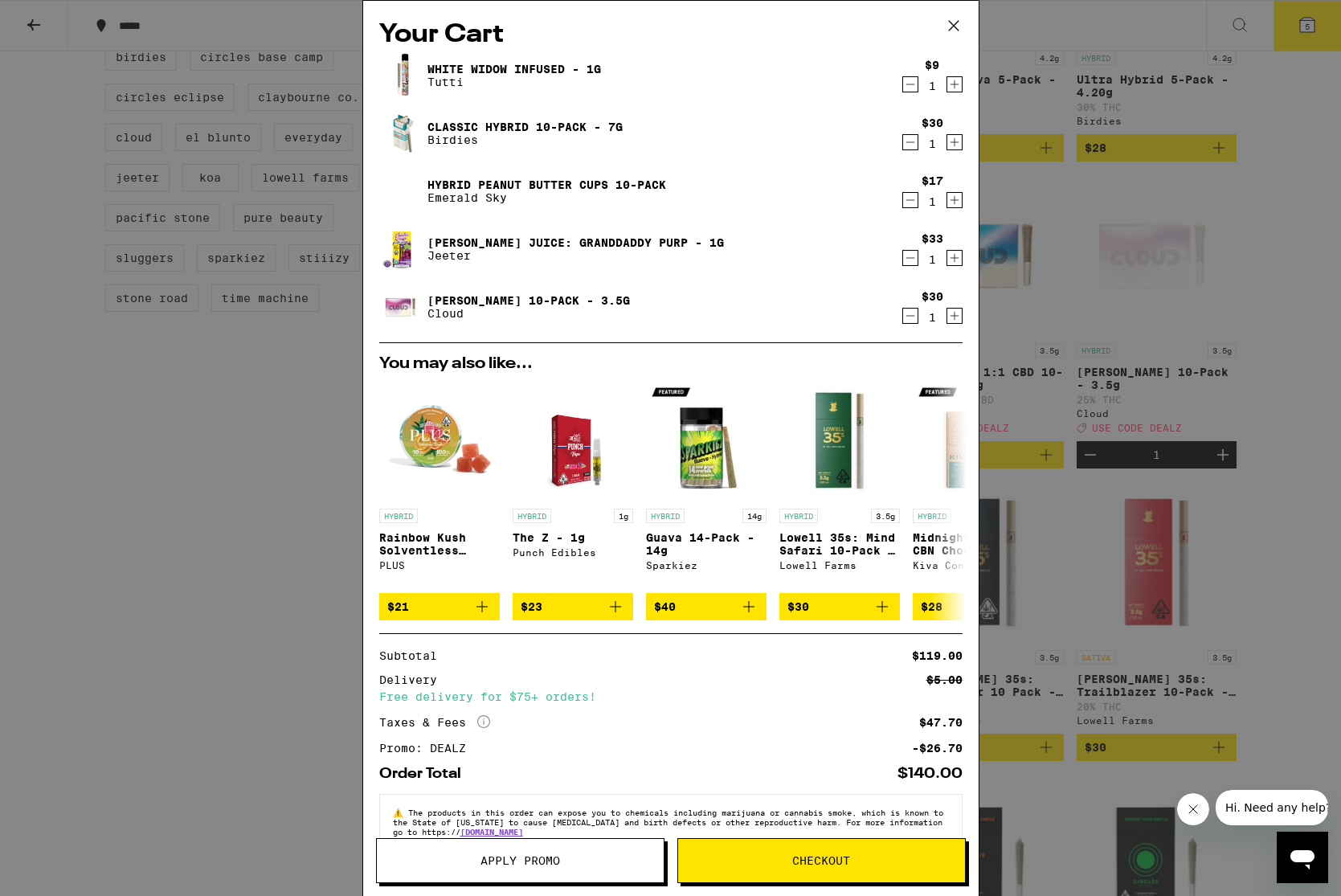
click at [521, 241] on link "[PERSON_NAME] Juice: Granddaddy Purp - 1g" at bounding box center [575, 242] width 296 height 13
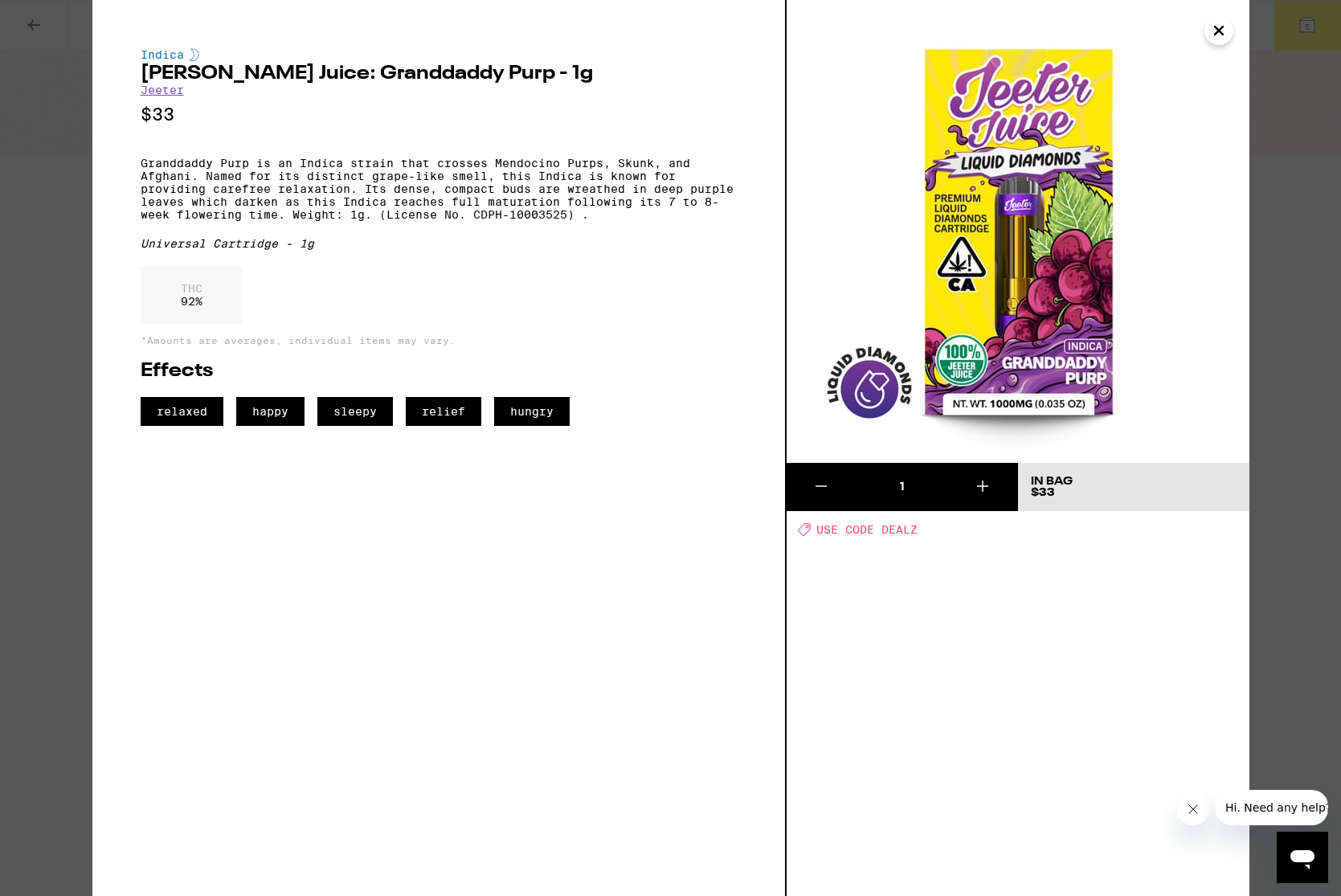
click at [1199, 29] on icon "Close" at bounding box center [1218, 31] width 19 height 24
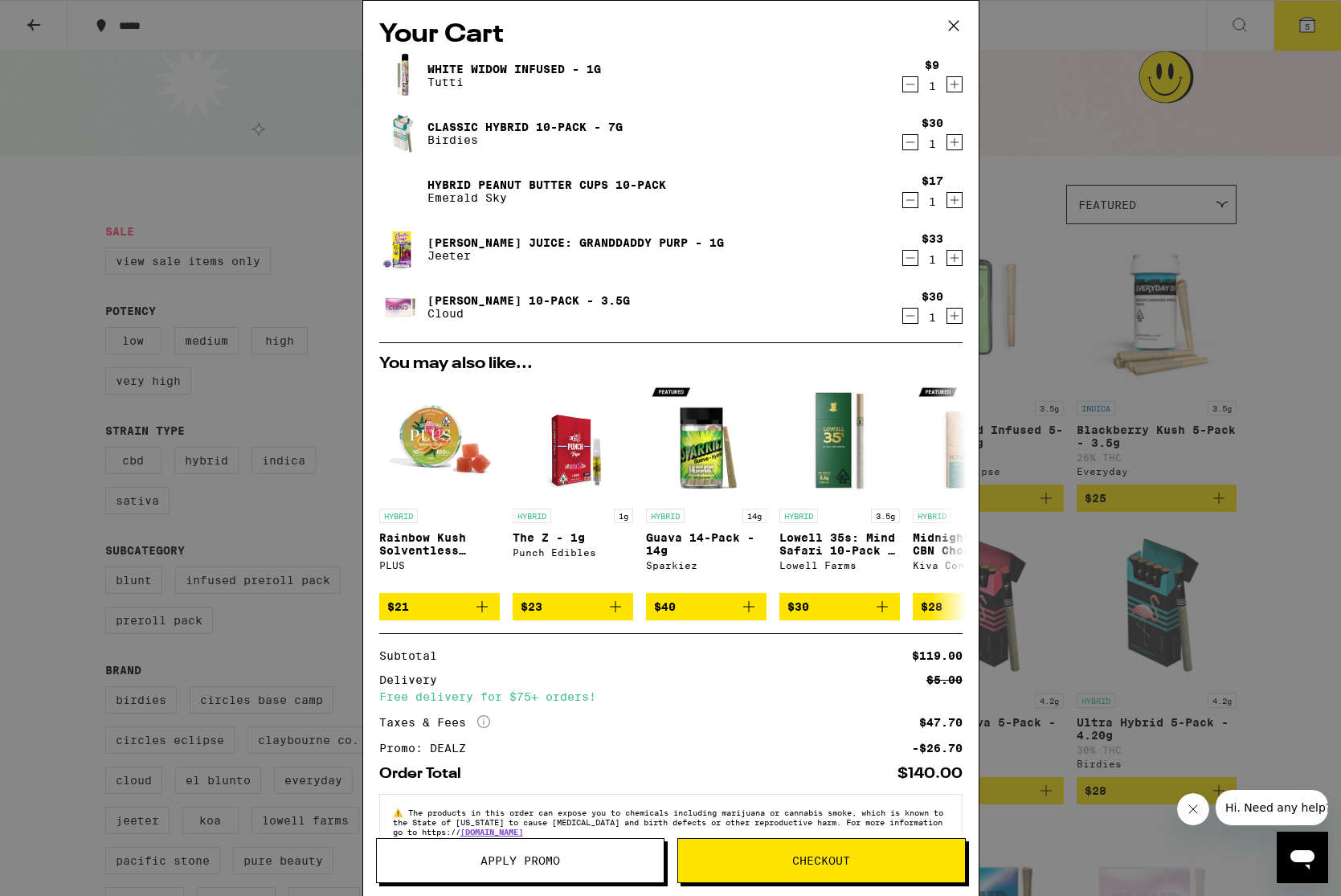
click at [289, 182] on div "Your Cart White Widow Infused - 1g Tutti $9 1 Classic Hybrid 10-Pack - 7g Birdi…" at bounding box center [670, 448] width 1341 height 896
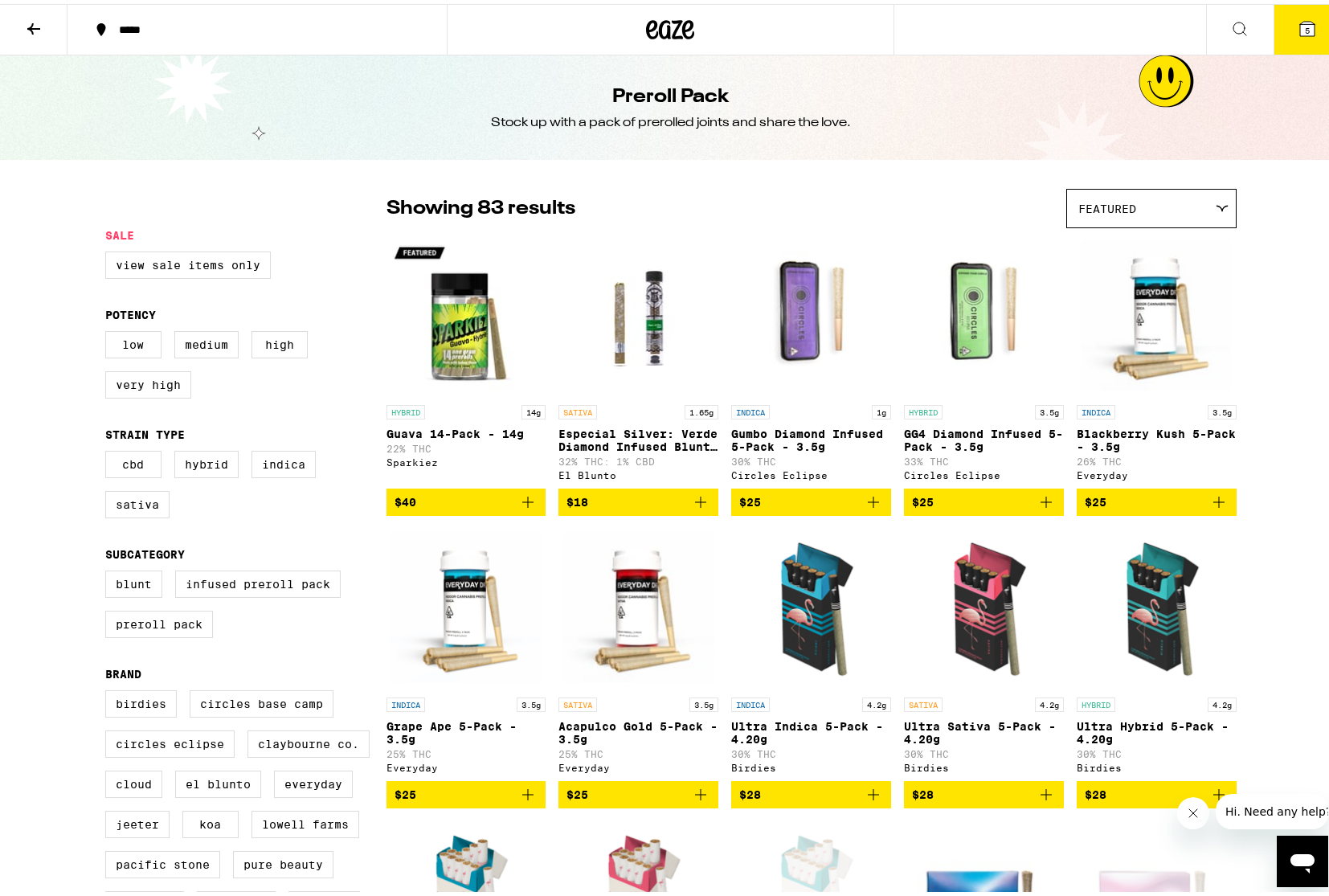
click at [281, 117] on div "Preroll Pack Stock up with a pack of prerolled joints and share the love." at bounding box center [670, 103] width 1341 height 104
click at [652, 97] on h1 "Preroll Pack" at bounding box center [671, 93] width 117 height 28
click at [629, 27] on div at bounding box center [670, 26] width 447 height 52
click at [665, 14] on icon at bounding box center [670, 25] width 49 height 29
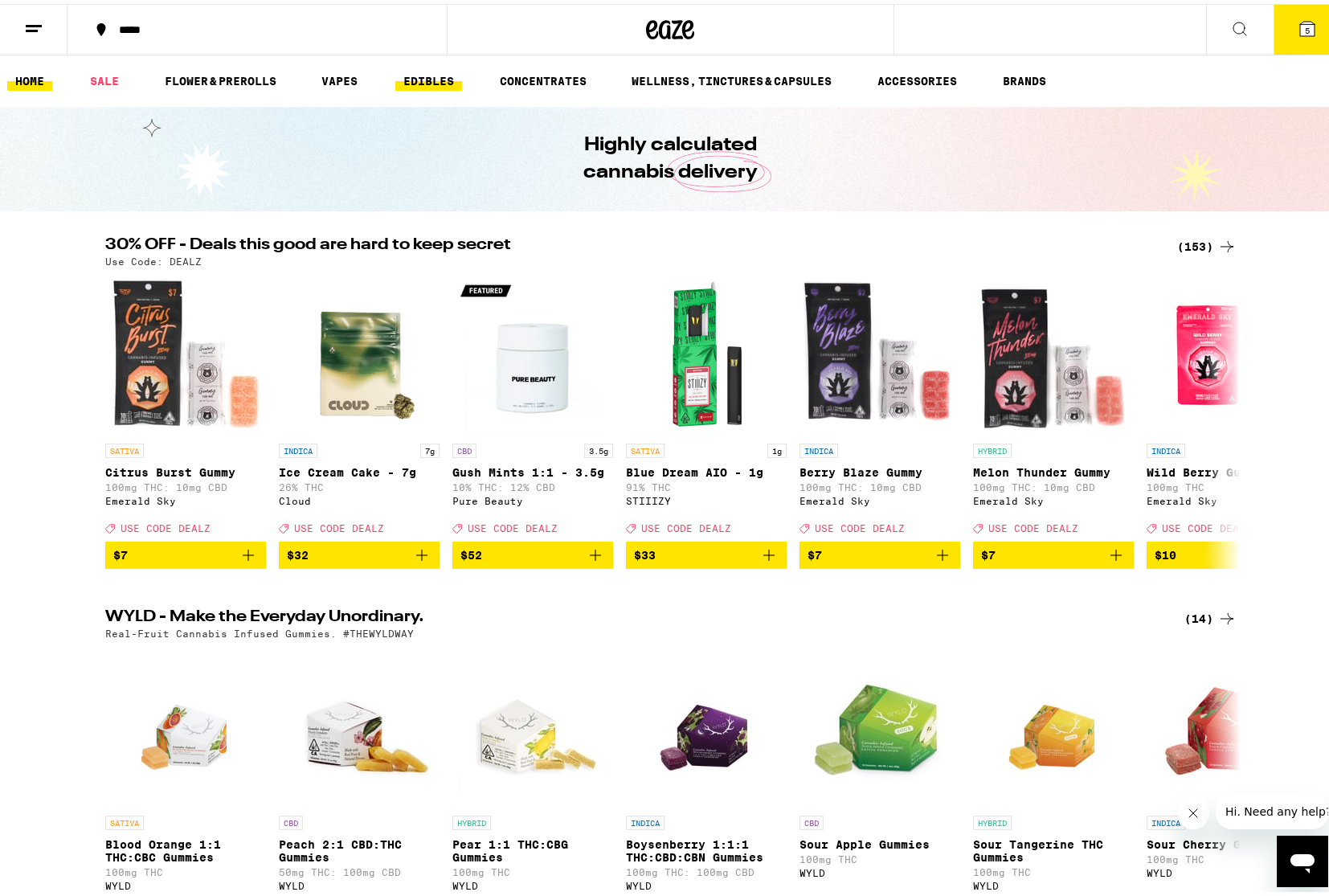
click at [439, 78] on link "EDIBLES" at bounding box center [428, 76] width 66 height 19
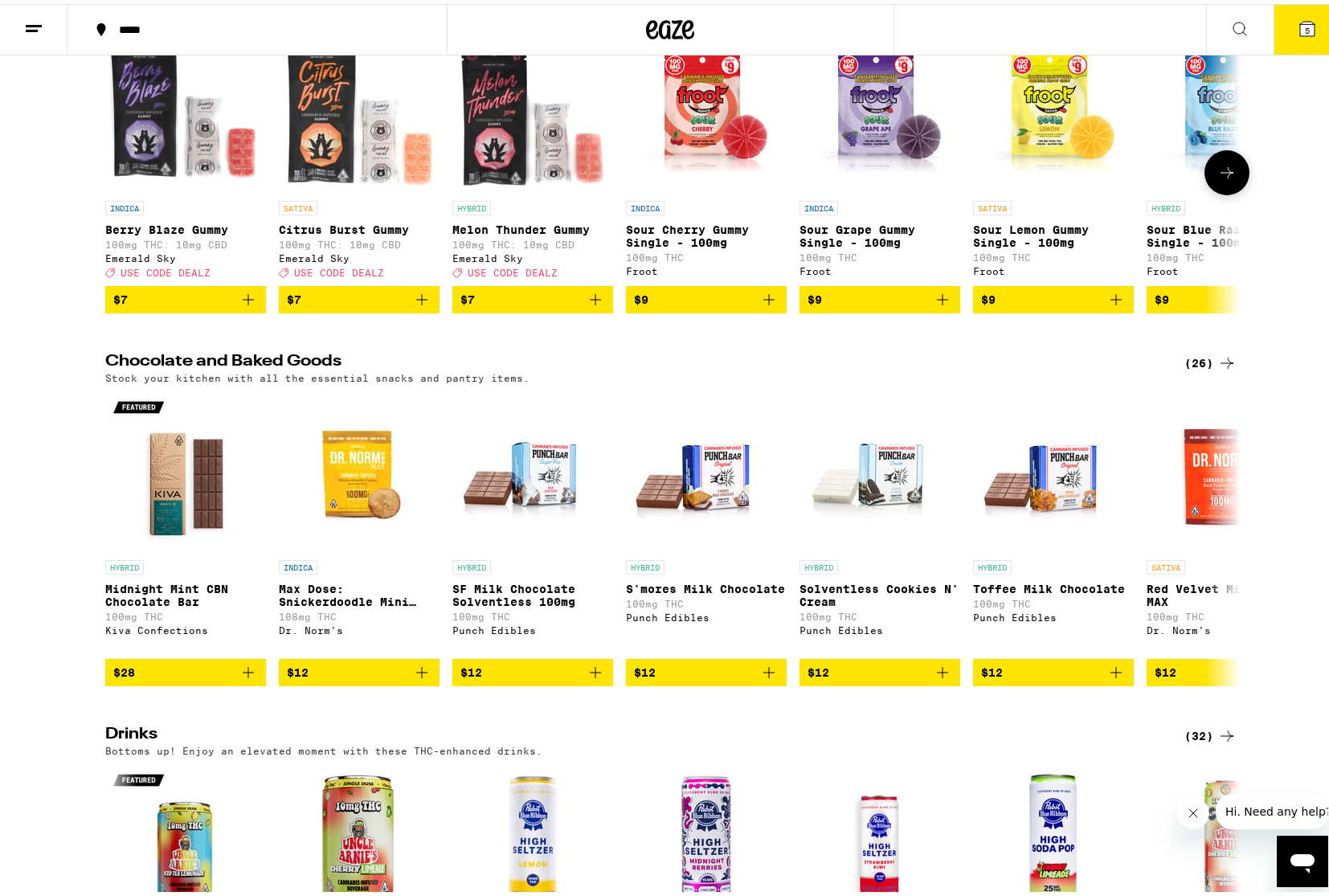
scroll to position [321, 0]
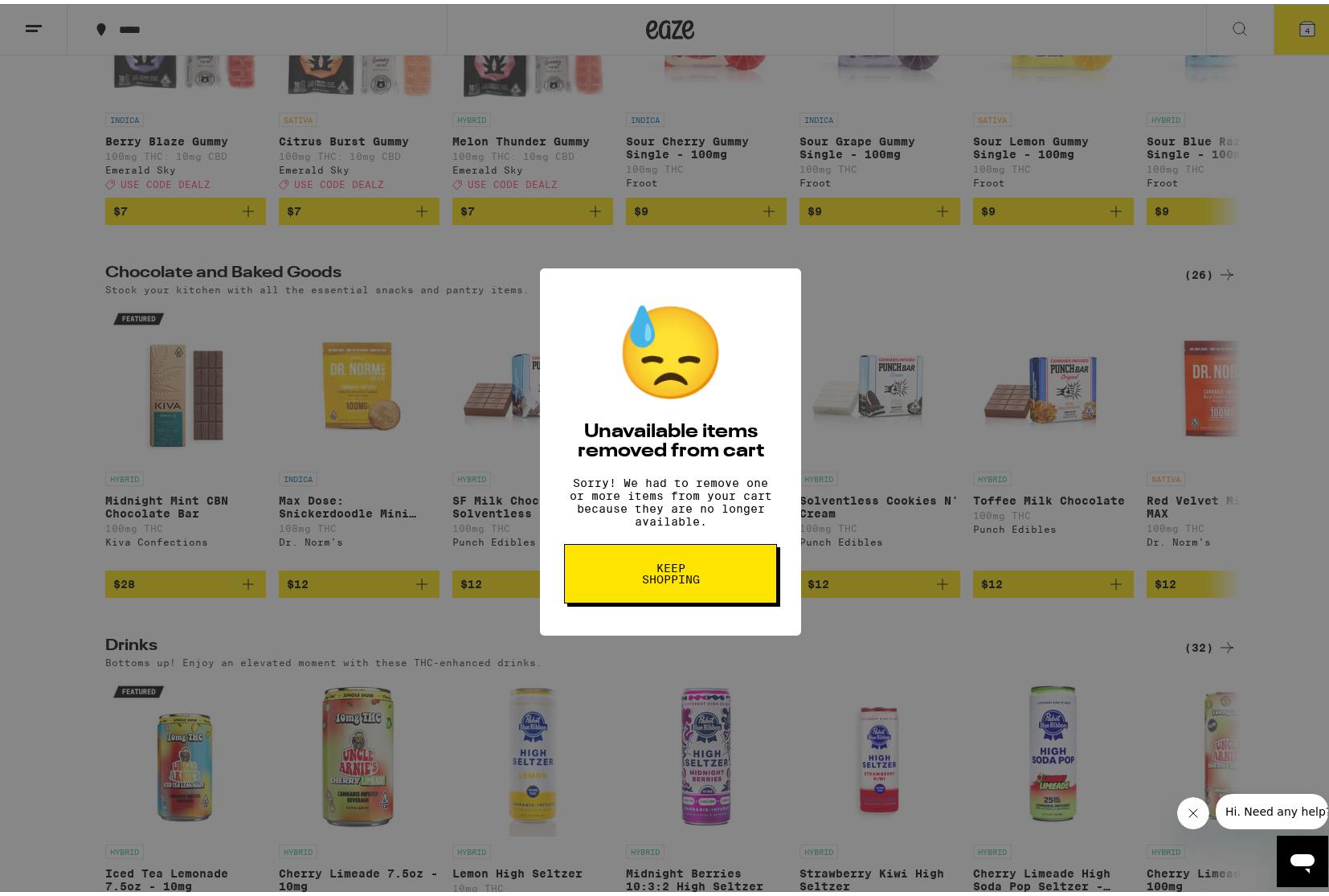
click at [661, 574] on span "Keep Shopping" at bounding box center [671, 570] width 83 height 23
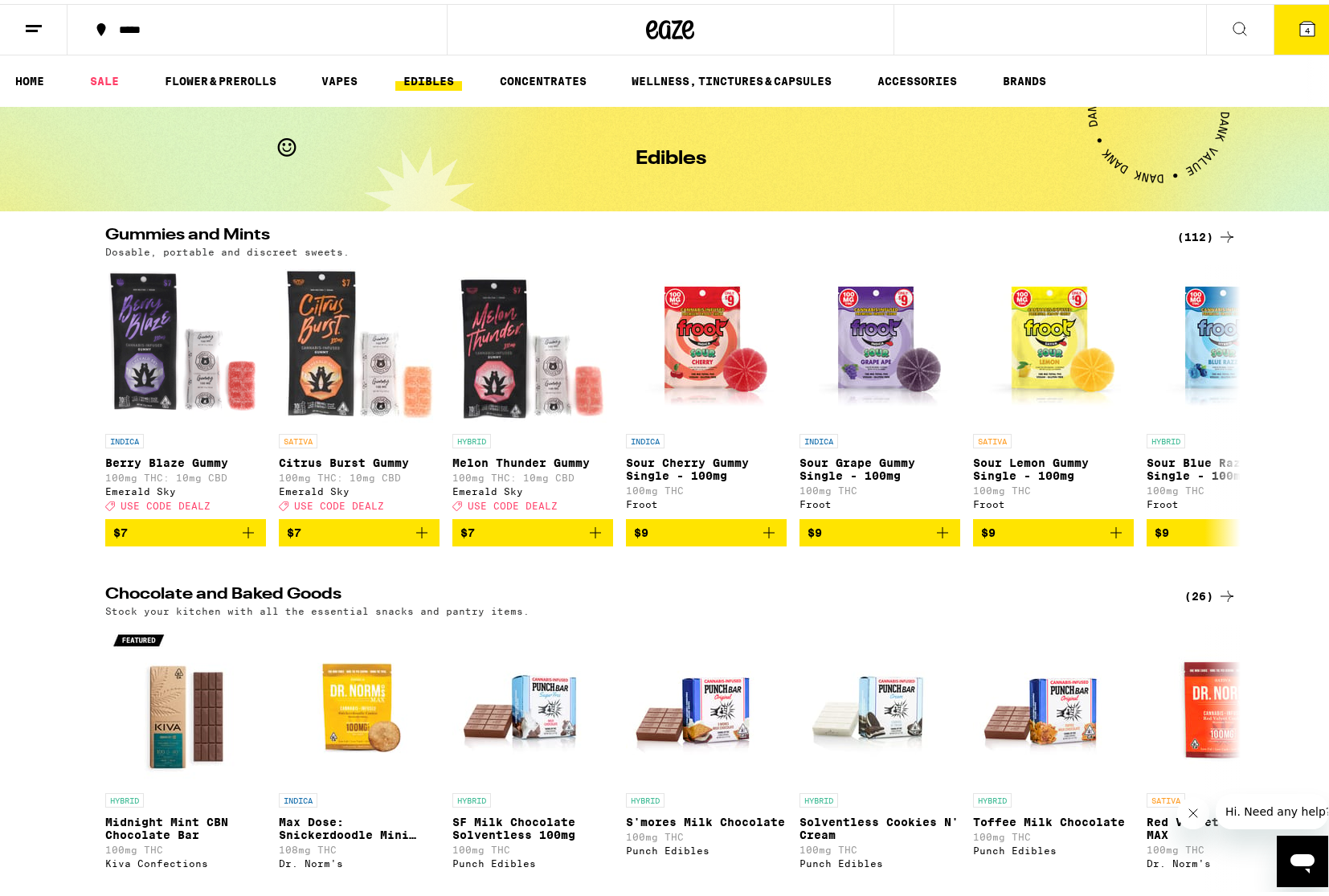
click at [15, 642] on div "Chocolate and Baked Goods (26) Stock your kitchen with all the essential snacks…" at bounding box center [670, 748] width 1341 height 332
